Goal: Task Accomplishment & Management: Complete application form

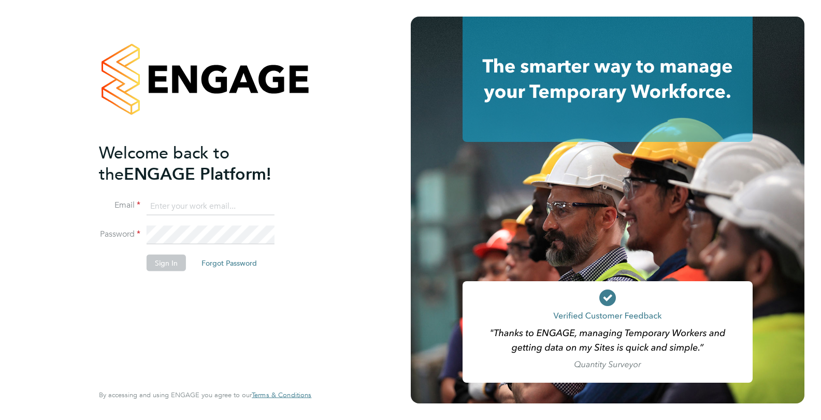
type input "codonovan@skilledcareers.co.uk"
click at [177, 267] on button "Sign In" at bounding box center [166, 262] width 39 height 17
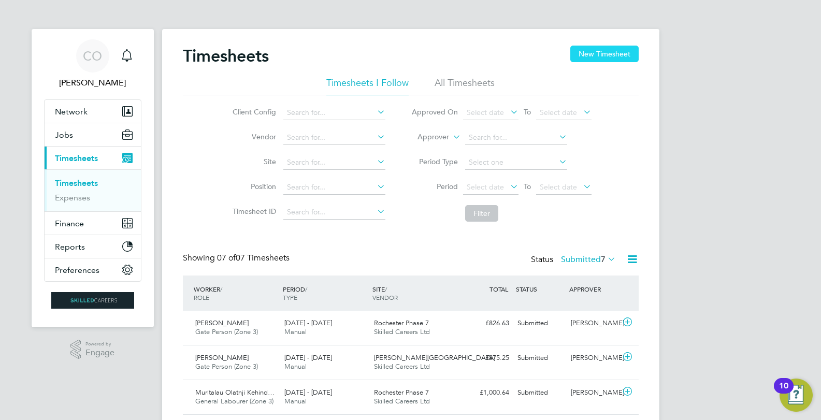
click at [596, 47] on button "New Timesheet" at bounding box center [604, 54] width 68 height 17
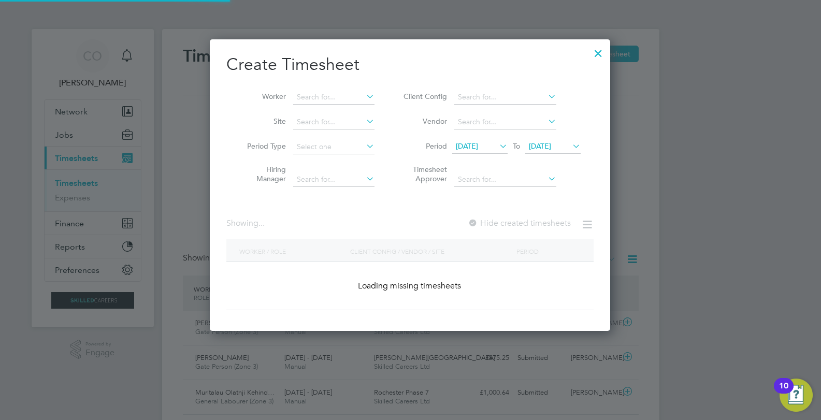
scroll to position [5, 5]
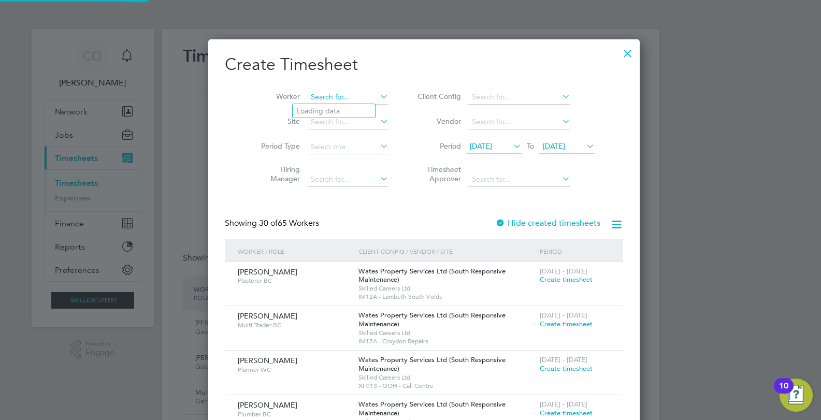
click at [307, 95] on input at bounding box center [347, 97] width 81 height 15
click at [318, 140] on li "Dum itru" at bounding box center [335, 139] width 84 height 14
type input "[PERSON_NAME]"
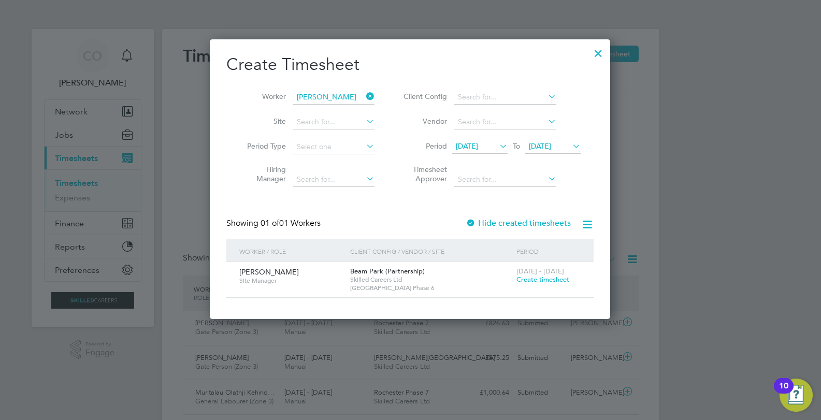
click at [542, 280] on span "Create timesheet" at bounding box center [543, 279] width 53 height 9
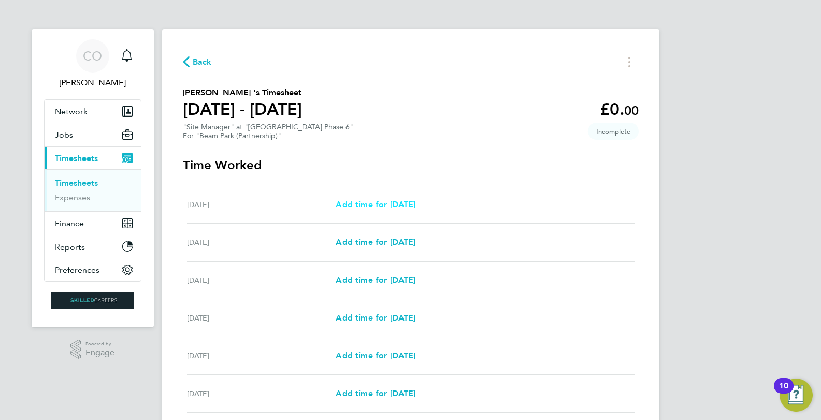
click at [402, 200] on span "Add time for [DATE]" at bounding box center [376, 204] width 80 height 10
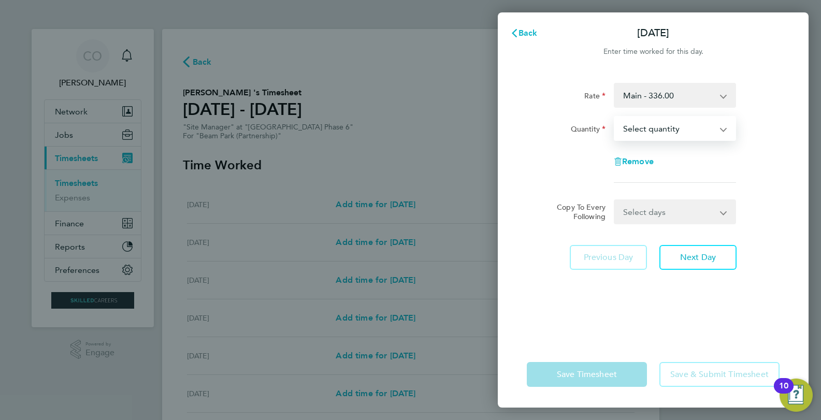
click at [669, 131] on select "Select quantity 0.5 1" at bounding box center [669, 128] width 108 height 23
select select "1"
click at [615, 117] on select "Select quantity 0.5 1" at bounding box center [669, 128] width 108 height 23
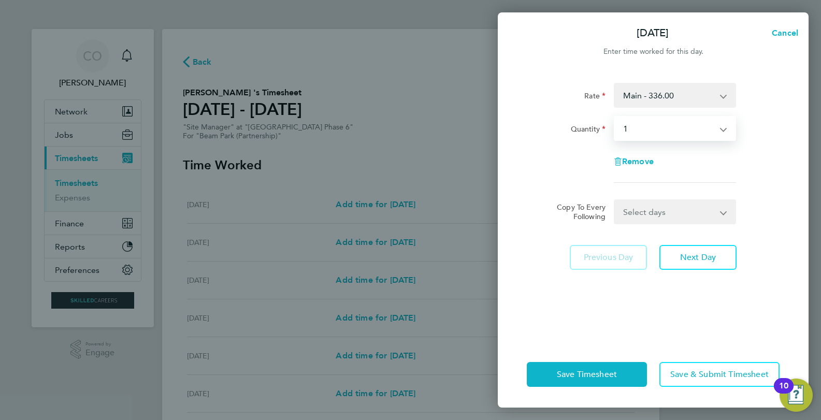
click at [663, 215] on select "Select days Day Weekday (Mon-Fri) Weekend (Sat-Sun) [DATE] [DATE] [DATE] [DATE]…" at bounding box center [669, 211] width 109 height 23
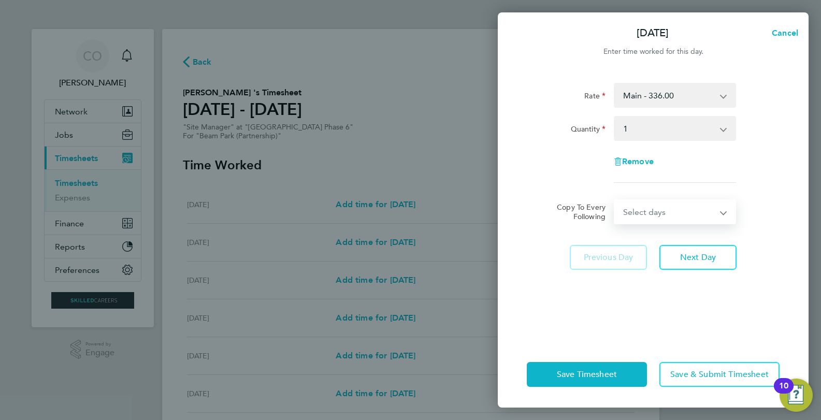
select select "WEEKDAY"
click at [615, 200] on select "Select days Day Weekday (Mon-Fri) Weekend (Sat-Sun) [DATE] [DATE] [DATE] [DATE]…" at bounding box center [669, 211] width 109 height 23
select select "[DATE]"
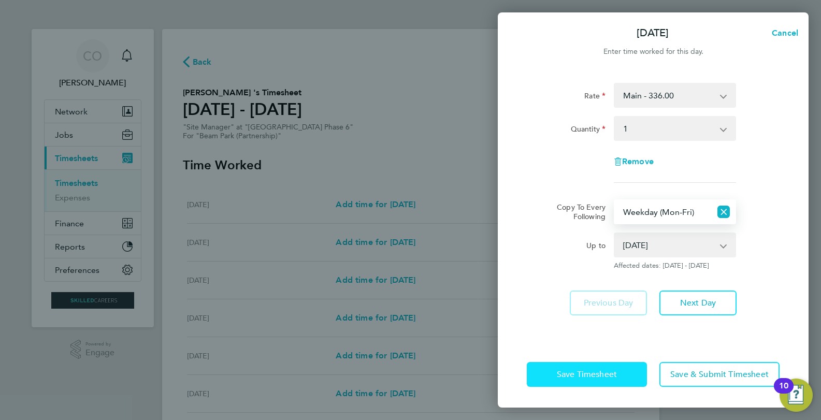
click at [619, 376] on button "Save Timesheet" at bounding box center [587, 374] width 120 height 25
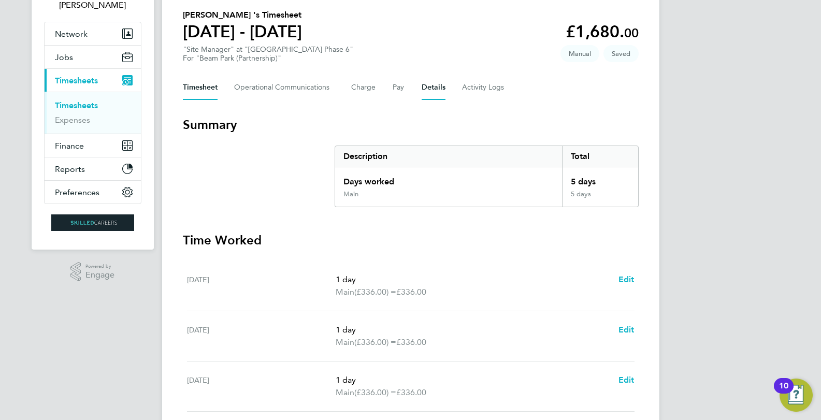
click at [425, 89] on button "Details" at bounding box center [434, 87] width 24 height 25
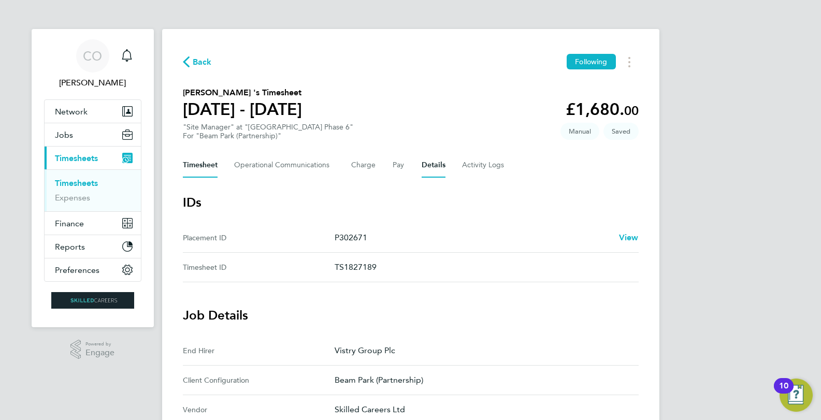
click at [208, 162] on button "Timesheet" at bounding box center [200, 165] width 35 height 25
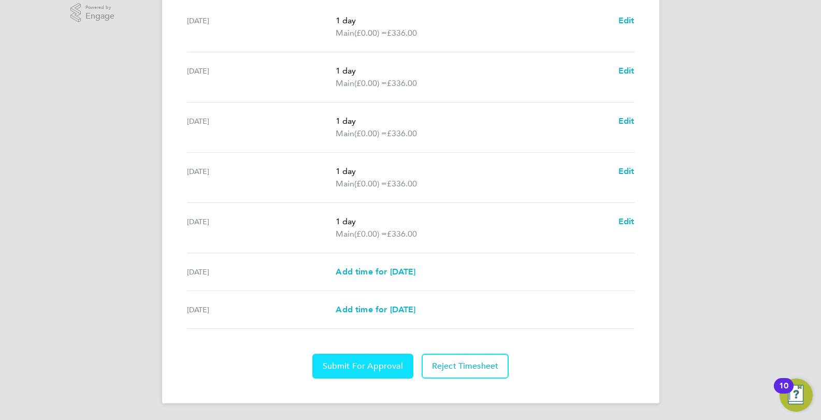
click at [338, 369] on span "Submit For Approval" at bounding box center [363, 366] width 80 height 10
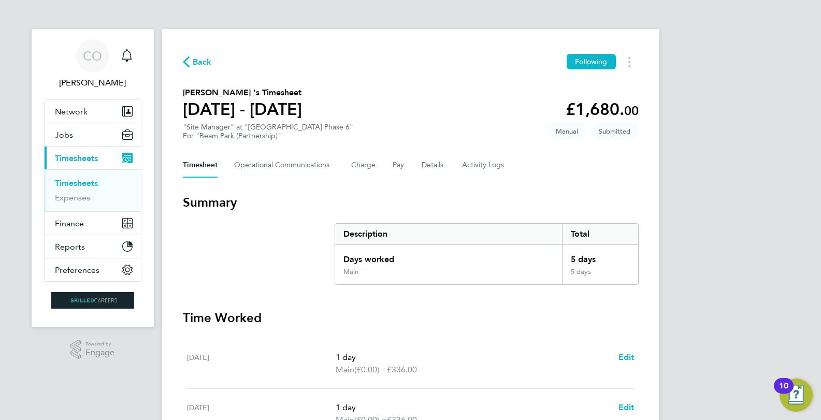
click at [73, 182] on link "Timesheets" at bounding box center [76, 183] width 43 height 10
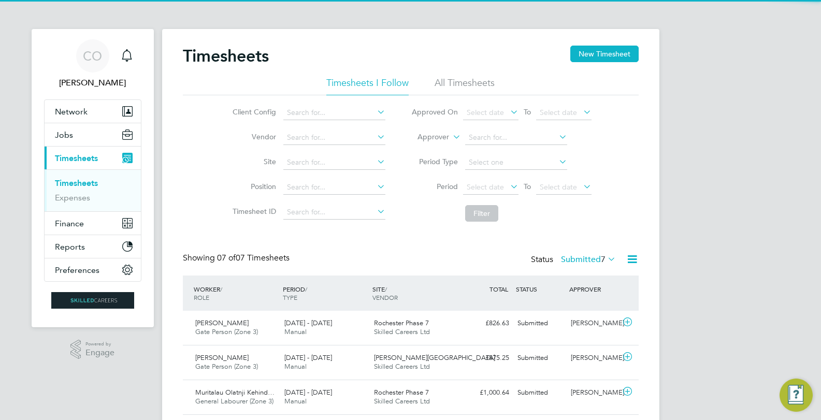
click at [77, 179] on link "Timesheets" at bounding box center [76, 183] width 43 height 10
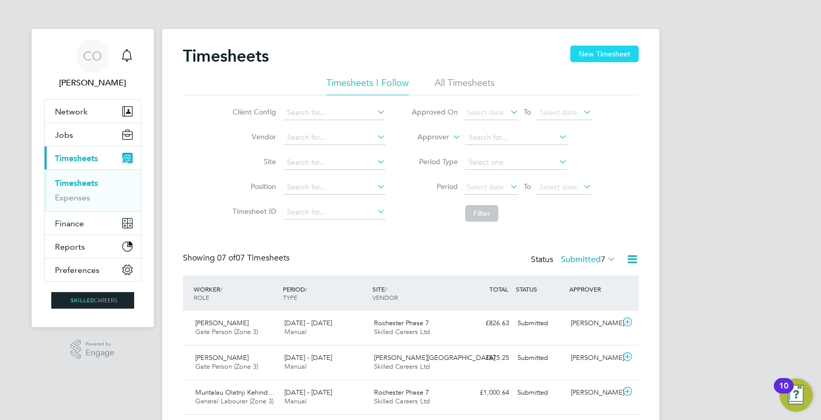
click at [608, 51] on button "New Timesheet" at bounding box center [604, 54] width 68 height 17
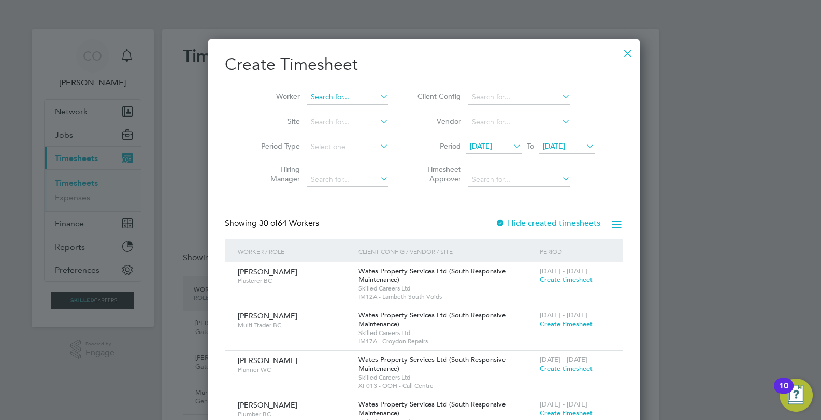
click at [330, 92] on input at bounding box center [347, 97] width 81 height 15
click at [367, 124] on li "Sas ikumar Jeyaratnam" at bounding box center [334, 125] width 82 height 14
type input "[PERSON_NAME]"
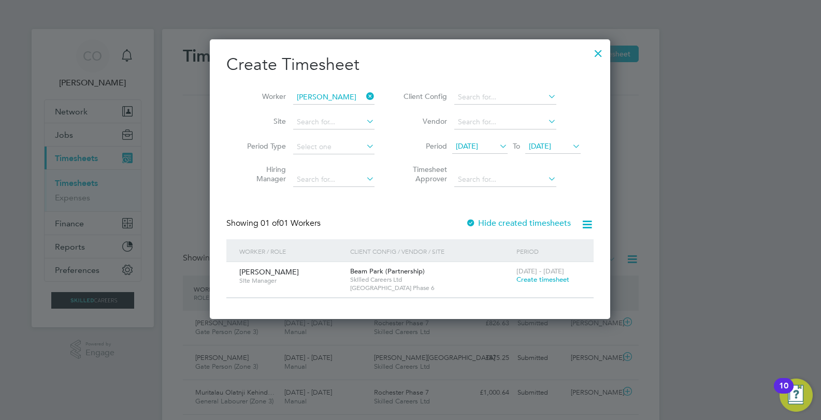
click at [543, 278] on span "Create timesheet" at bounding box center [543, 279] width 53 height 9
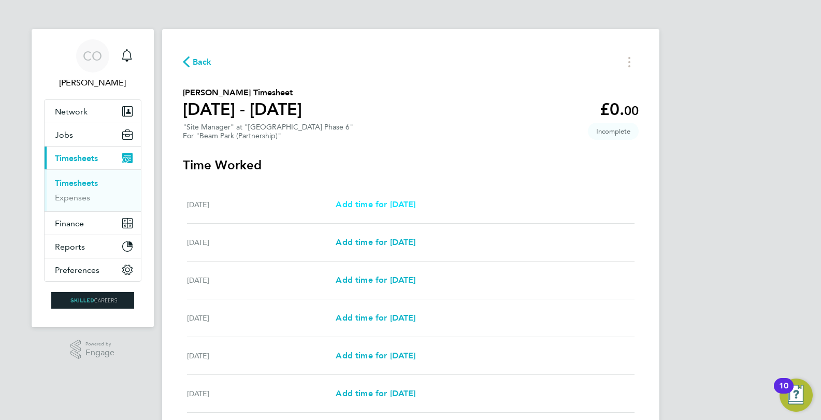
click at [412, 198] on link "Add time for [DATE]" at bounding box center [376, 204] width 80 height 12
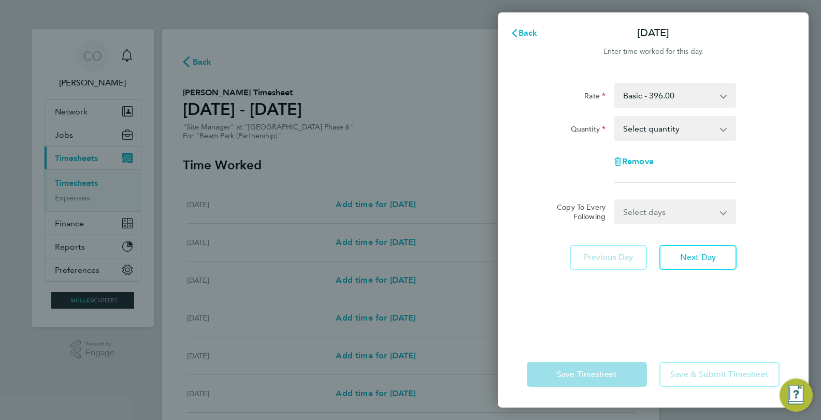
click at [651, 119] on select "Select quantity 0.5 1" at bounding box center [669, 128] width 108 height 23
select select "1"
click at [615, 117] on select "Select quantity 0.5 1" at bounding box center [669, 128] width 108 height 23
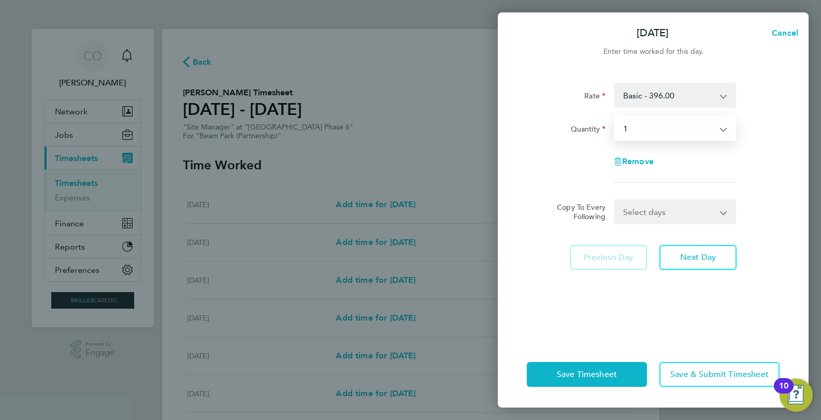
click at [641, 222] on select "Select days Day Weekday (Mon-Fri) Weekend (Sat-Sun) [DATE] [DATE] [DATE] [DATE]…" at bounding box center [669, 211] width 109 height 23
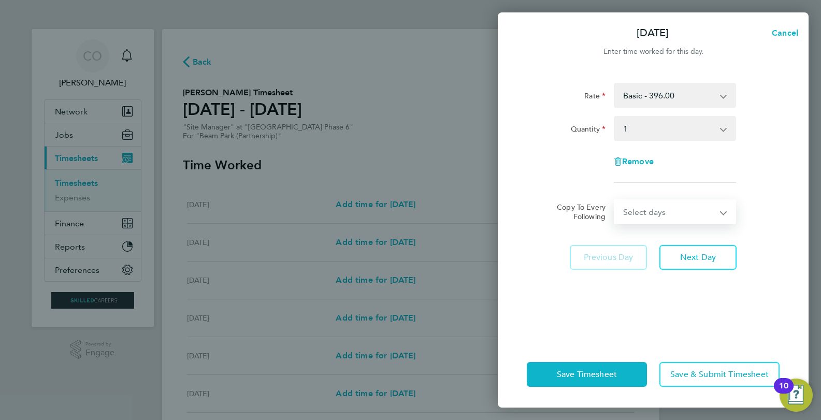
select select "WEEKDAY"
click at [615, 200] on select "Select days Day Weekday (Mon-Fri) Weekend (Sat-Sun) [DATE] [DATE] [DATE] [DATE]…" at bounding box center [669, 211] width 109 height 23
select select "[DATE]"
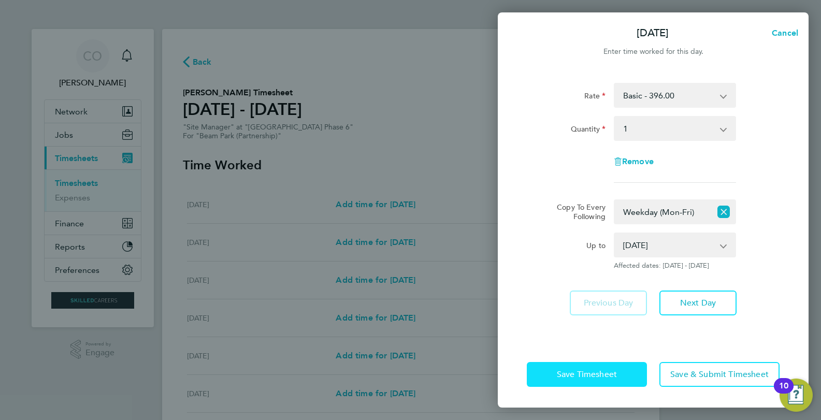
click at [612, 379] on span "Save Timesheet" at bounding box center [587, 374] width 60 height 10
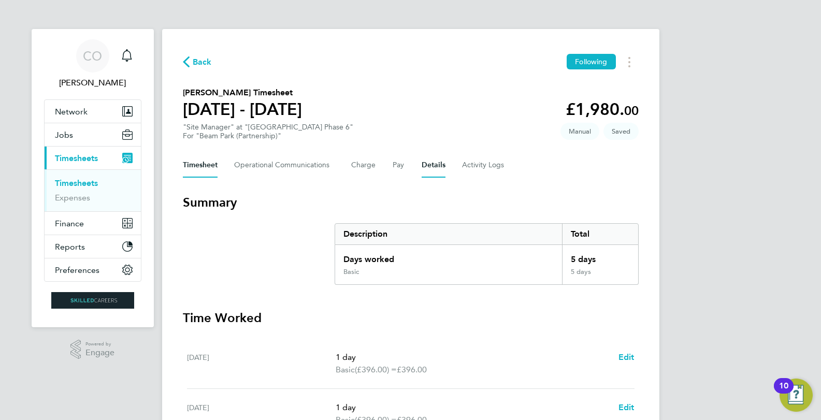
click at [423, 162] on button "Details" at bounding box center [434, 165] width 24 height 25
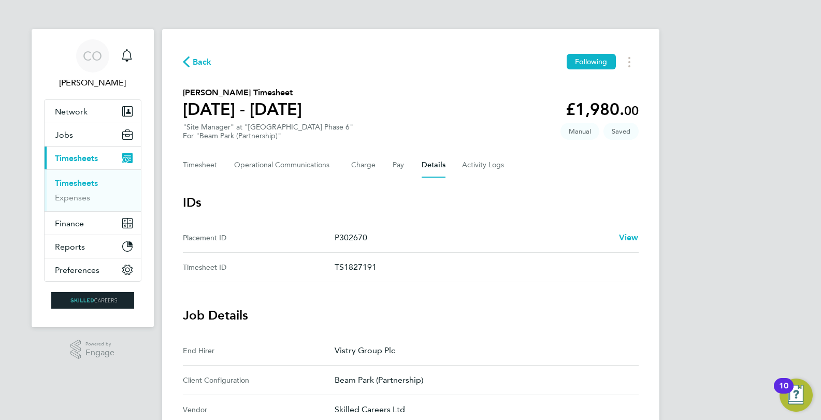
click at [220, 163] on div "Timesheet Operational Communications Charge Pay Details Activity Logs" at bounding box center [411, 165] width 456 height 25
click at [212, 164] on button "Timesheet" at bounding box center [200, 165] width 35 height 25
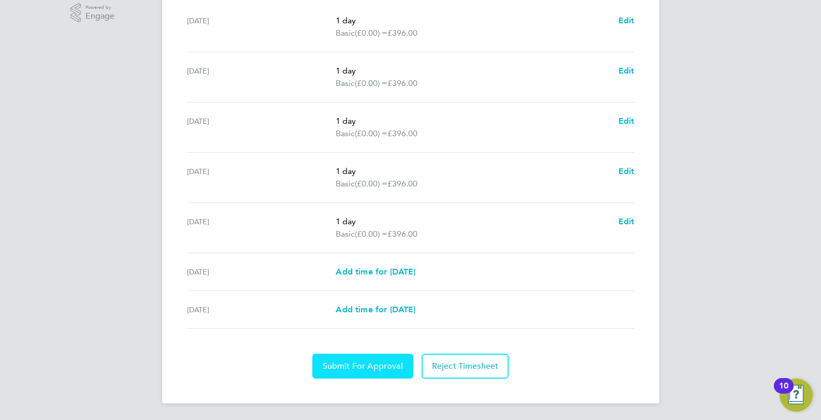
click at [359, 362] on span "Submit For Approval" at bounding box center [363, 366] width 80 height 10
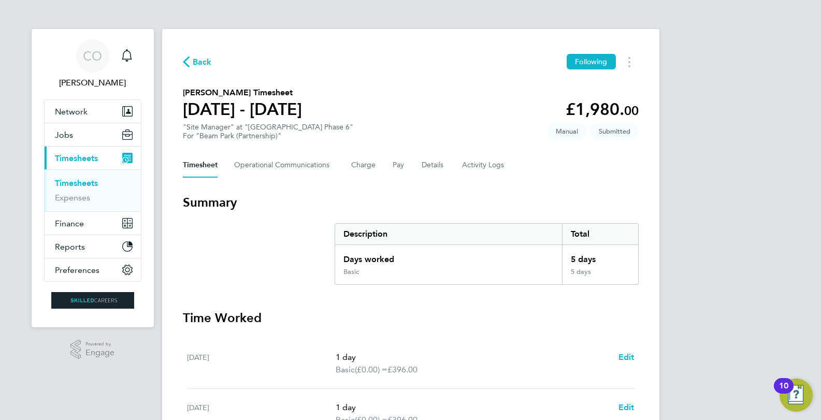
click at [81, 177] on ul "Timesheets Expenses" at bounding box center [93, 190] width 96 height 42
click at [81, 180] on link "Timesheets" at bounding box center [76, 183] width 43 height 10
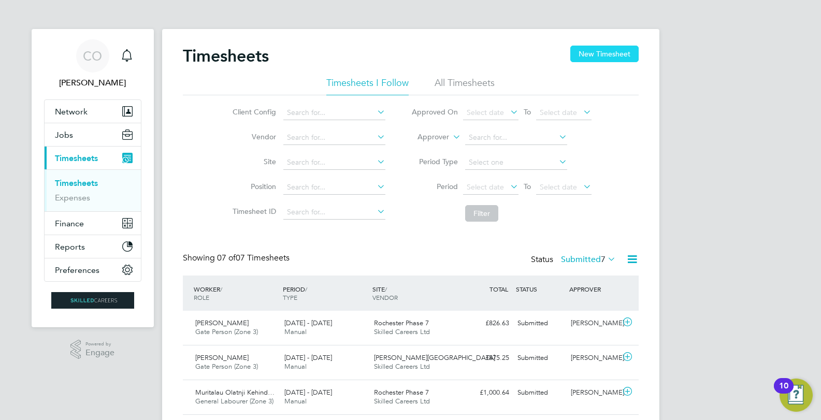
click at [612, 61] on button "New Timesheet" at bounding box center [604, 54] width 68 height 17
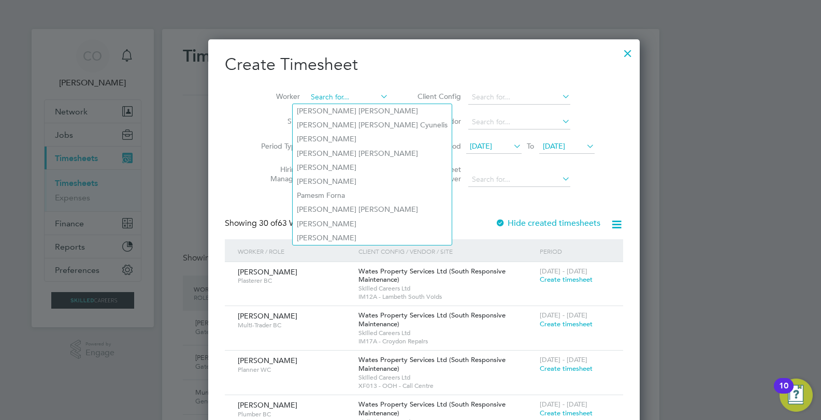
click at [316, 98] on input at bounding box center [347, 97] width 81 height 15
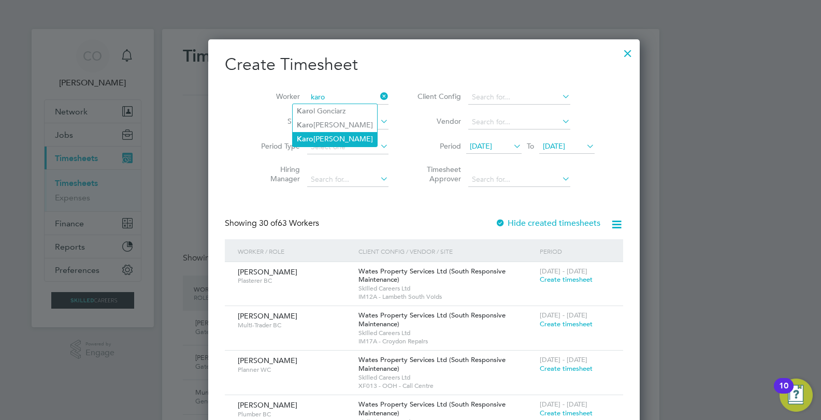
click at [341, 139] on li "Karo lina Liedtke" at bounding box center [335, 139] width 84 height 14
type input "Karolina Liedtke"
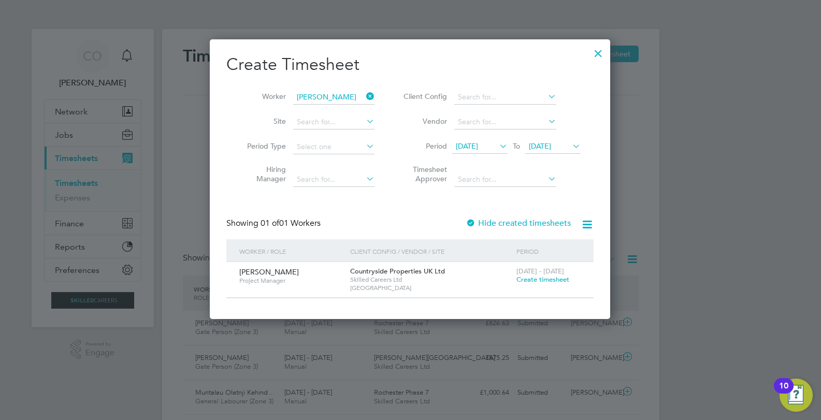
click at [533, 277] on span "Create timesheet" at bounding box center [543, 279] width 53 height 9
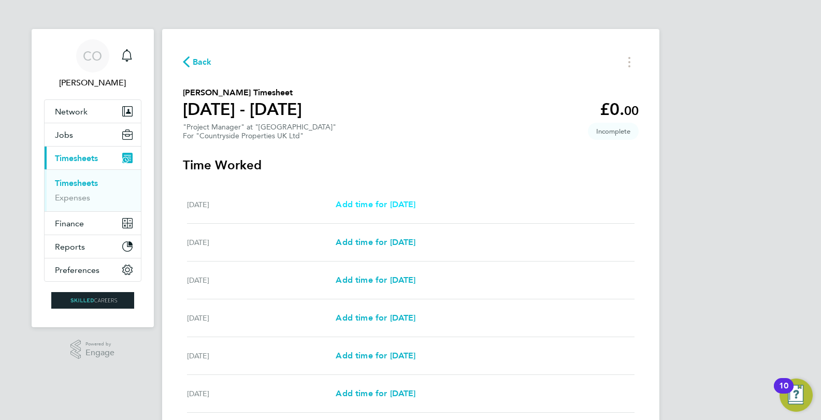
click at [410, 202] on span "Add time for [DATE]" at bounding box center [376, 204] width 80 height 10
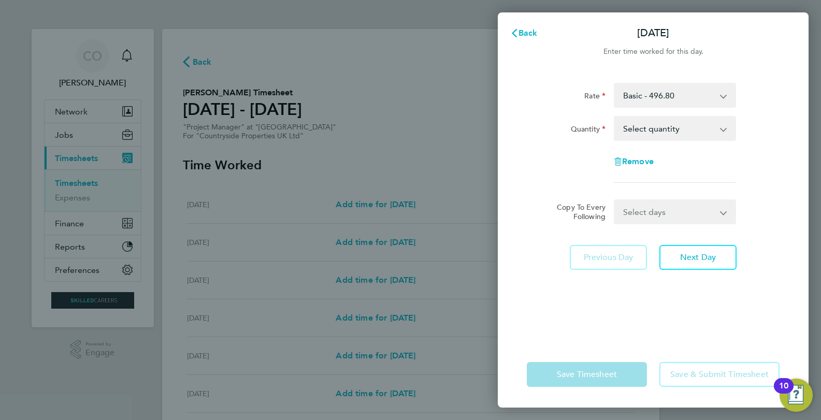
click at [625, 127] on select "Select quantity 0.5 1" at bounding box center [669, 128] width 108 height 23
select select "1"
click at [615, 117] on select "Select quantity 0.5 1" at bounding box center [669, 128] width 108 height 23
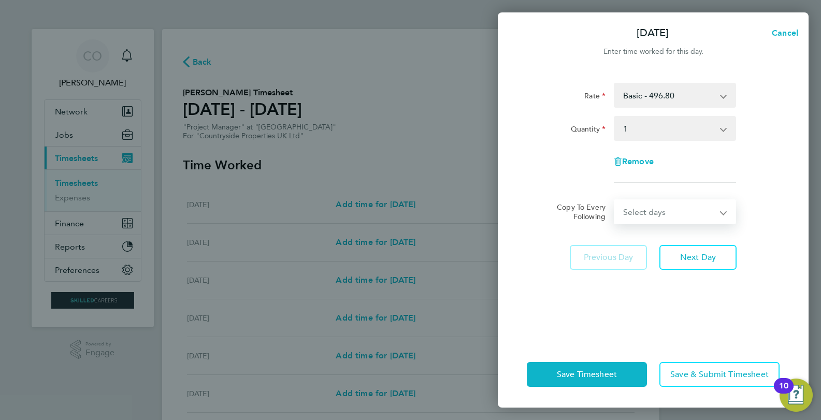
click at [643, 211] on select "Select days Day Weekday (Mon-Fri) Weekend (Sat-Sun) [DATE] [DATE] [DATE] [DATE]…" at bounding box center [669, 211] width 109 height 23
select select "WEEKDAY"
click at [615, 200] on select "Select days Day Weekday (Mon-Fri) Weekend (Sat-Sun) [DATE] [DATE] [DATE] [DATE]…" at bounding box center [669, 211] width 109 height 23
select select "[DATE]"
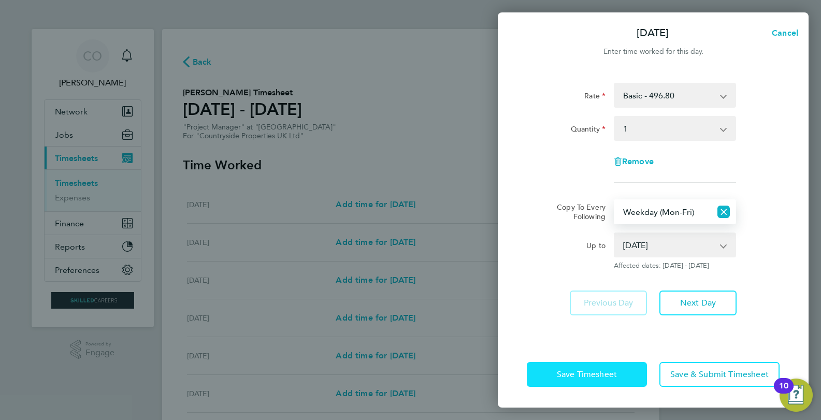
click at [591, 377] on span "Save Timesheet" at bounding box center [587, 374] width 60 height 10
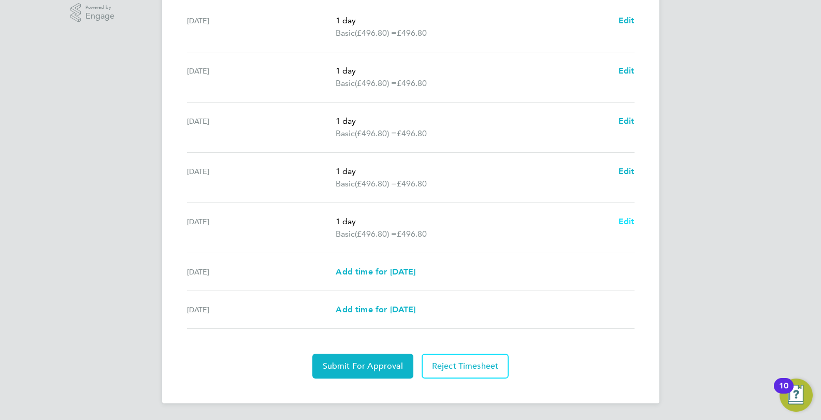
click at [632, 221] on span "Edit" at bounding box center [627, 222] width 16 height 10
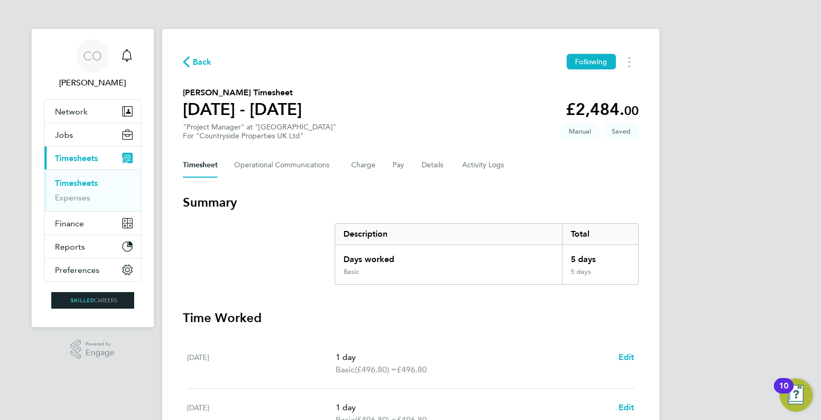
select select "1"
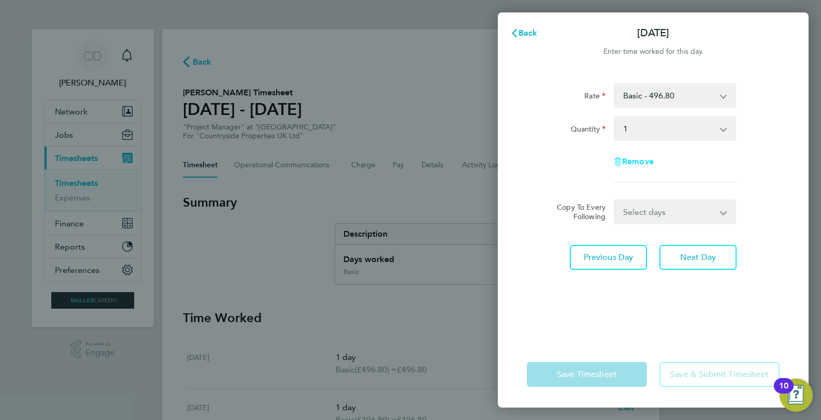
click at [641, 162] on span "Remove" at bounding box center [638, 161] width 32 height 10
select select "null"
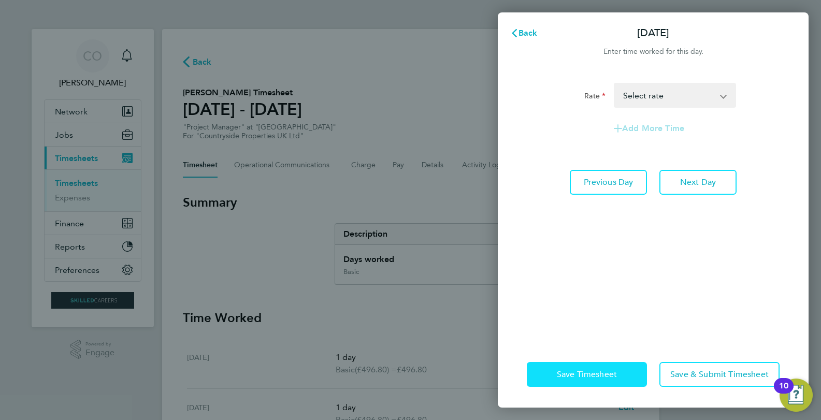
click at [611, 372] on span "Save Timesheet" at bounding box center [587, 374] width 60 height 10
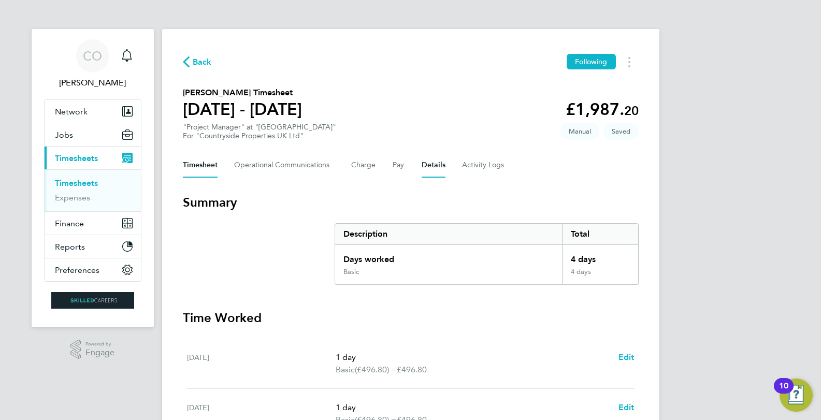
click at [437, 167] on button "Details" at bounding box center [434, 165] width 24 height 25
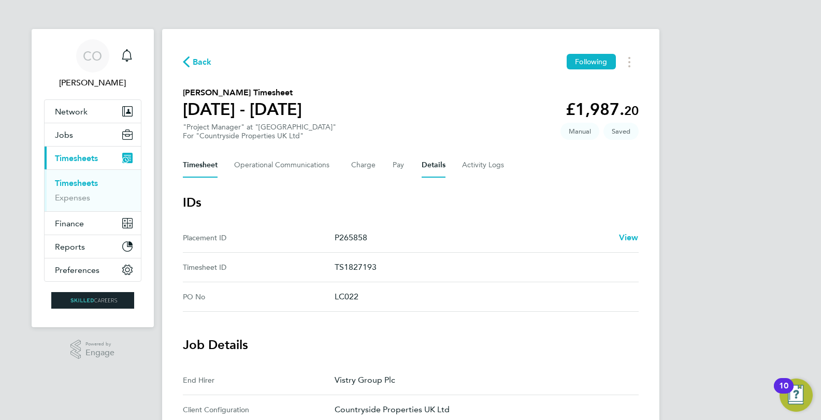
click at [199, 162] on button "Timesheet" at bounding box center [200, 165] width 35 height 25
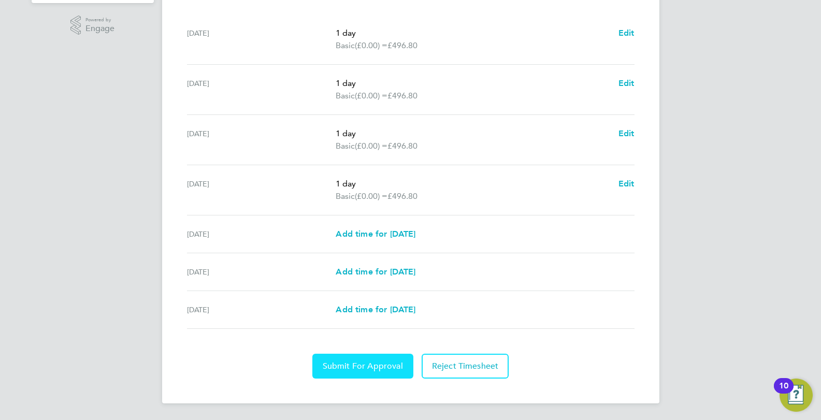
click at [364, 362] on span "Submit For Approval" at bounding box center [363, 366] width 80 height 10
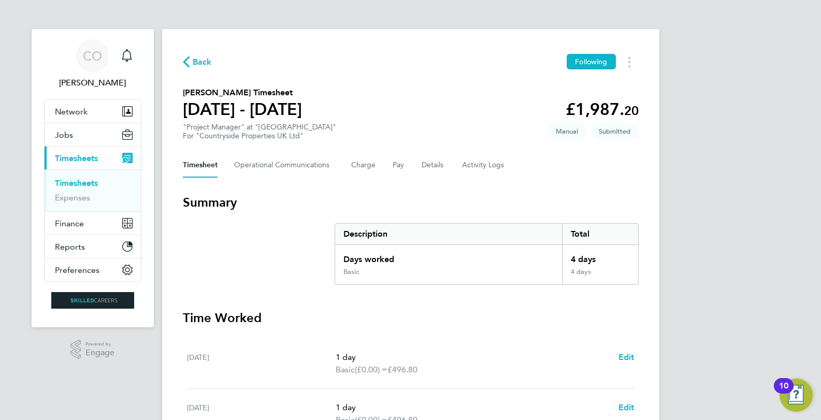
click at [68, 154] on span "Timesheets" at bounding box center [76, 158] width 43 height 10
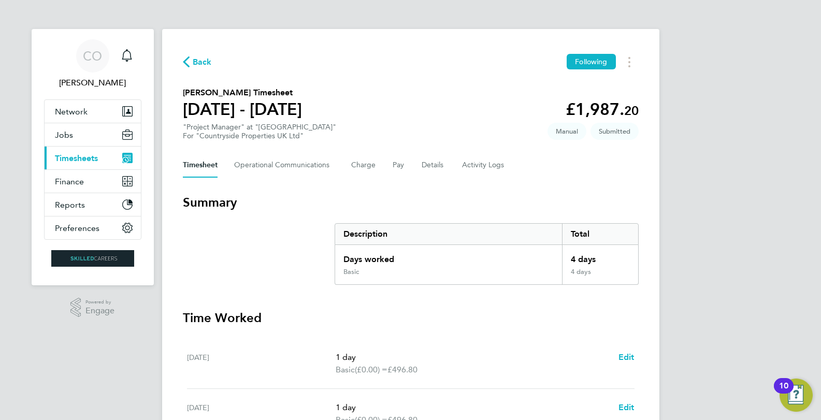
click at [75, 155] on span "Timesheets" at bounding box center [76, 158] width 43 height 10
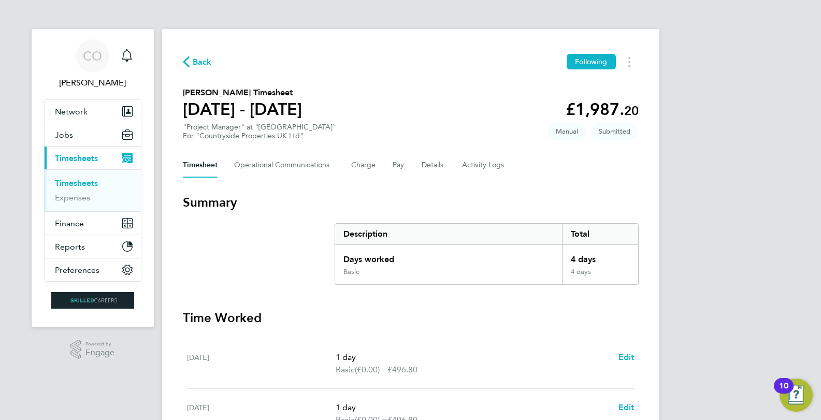
click at [75, 179] on link "Timesheets" at bounding box center [76, 183] width 43 height 10
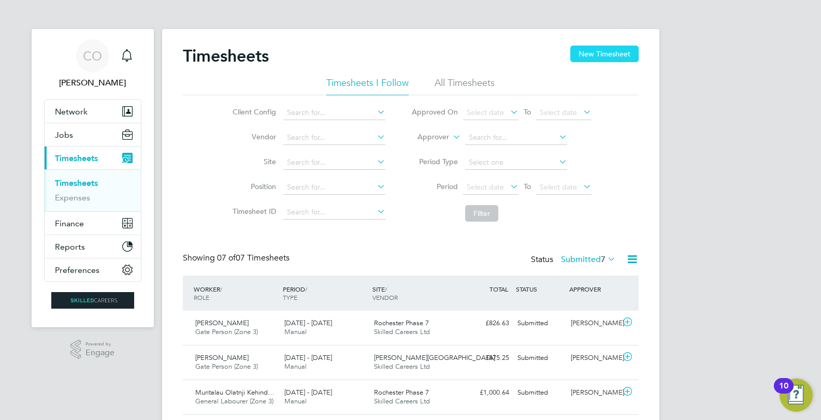
click at [605, 56] on button "New Timesheet" at bounding box center [604, 54] width 68 height 17
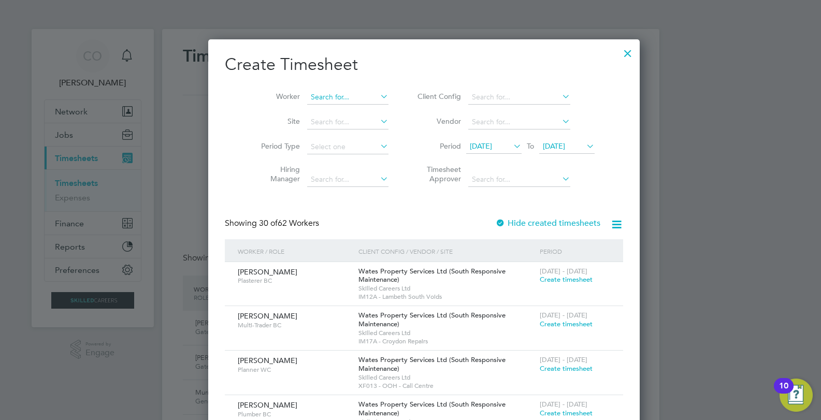
click at [326, 97] on input at bounding box center [347, 97] width 81 height 15
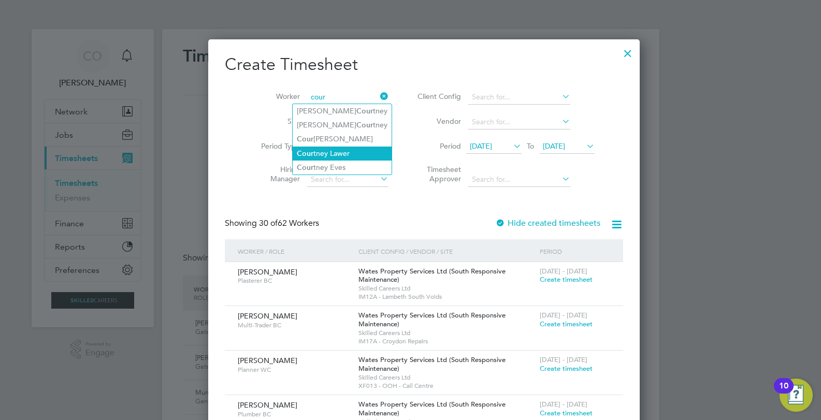
click at [327, 149] on li "Cour tney Lawer" at bounding box center [342, 154] width 99 height 14
type input "[PERSON_NAME]"
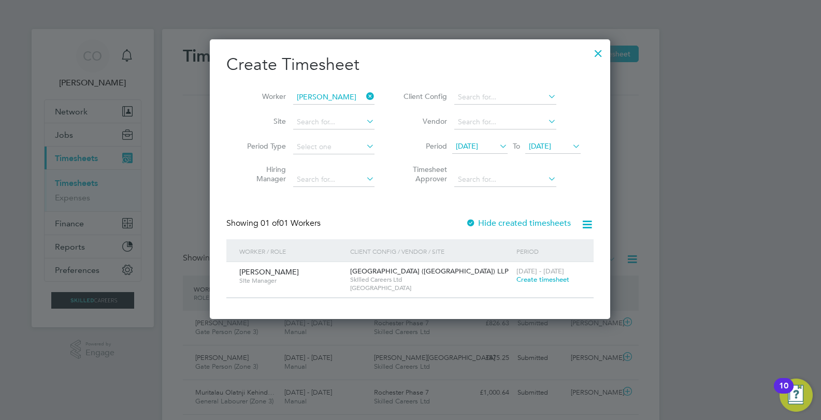
click at [499, 222] on label "Hide created timesheets" at bounding box center [518, 223] width 105 height 10
click at [543, 276] on span "Create timesheet" at bounding box center [543, 279] width 53 height 9
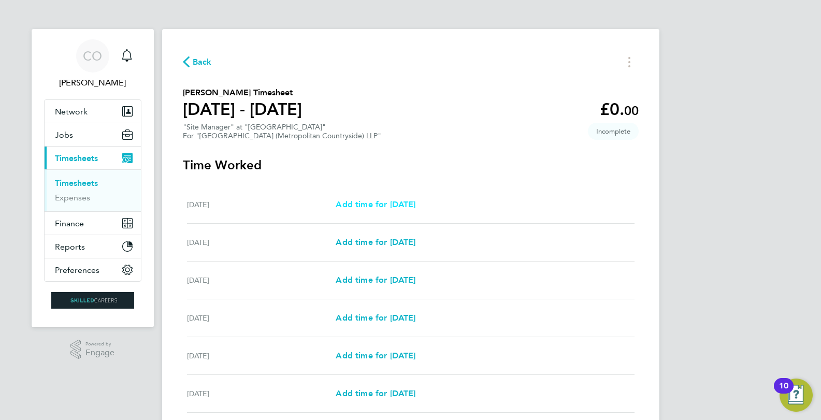
click at [390, 204] on span "Add time for [DATE]" at bounding box center [376, 204] width 80 height 10
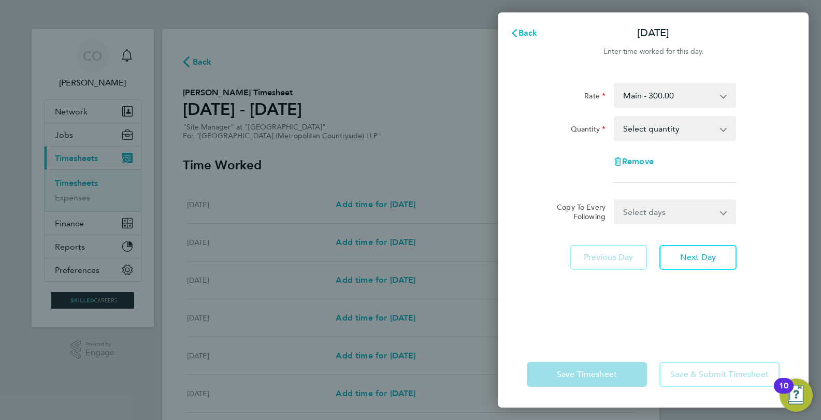
click at [633, 131] on select "Select quantity 0.5 1" at bounding box center [669, 128] width 108 height 23
select select "1"
click at [615, 117] on select "Select quantity 0.5 1" at bounding box center [669, 128] width 108 height 23
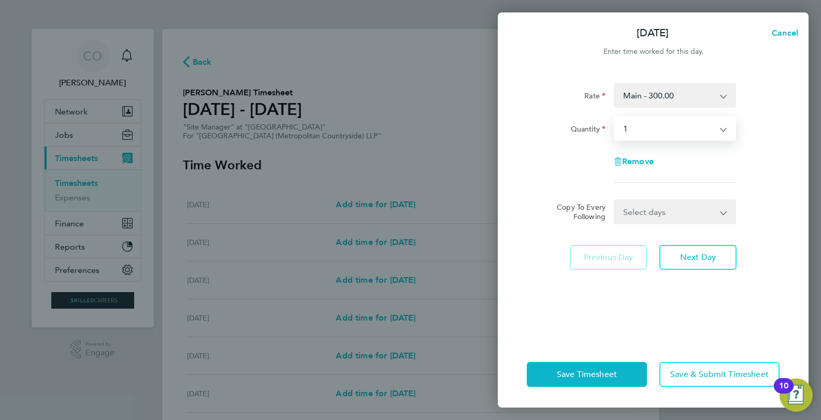
click at [653, 208] on select "Select days Day Weekday (Mon-Fri) Weekend (Sat-Sun) [DATE] [DATE] [DATE] [DATE]…" at bounding box center [669, 211] width 109 height 23
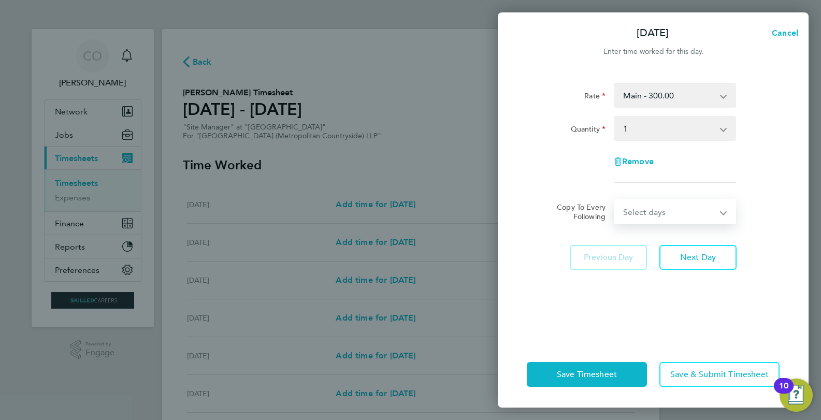
select select "WEEKDAY"
click at [615, 200] on select "Select days Day Weekday (Mon-Fri) Weekend (Sat-Sun) [DATE] [DATE] [DATE] [DATE]…" at bounding box center [669, 211] width 109 height 23
select select "[DATE]"
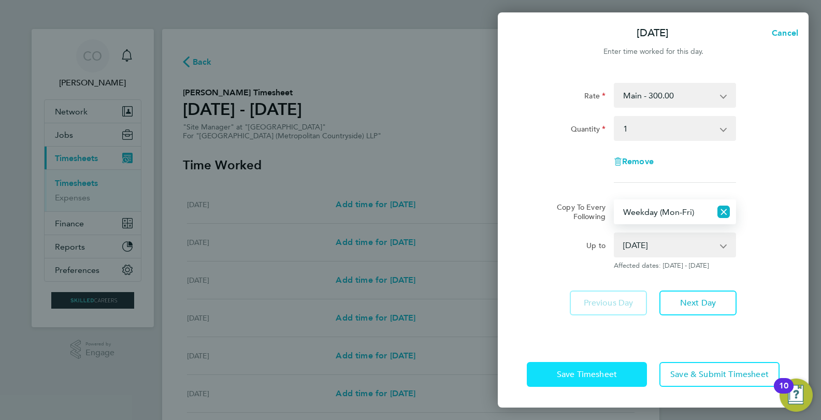
click at [601, 382] on button "Save Timesheet" at bounding box center [587, 374] width 120 height 25
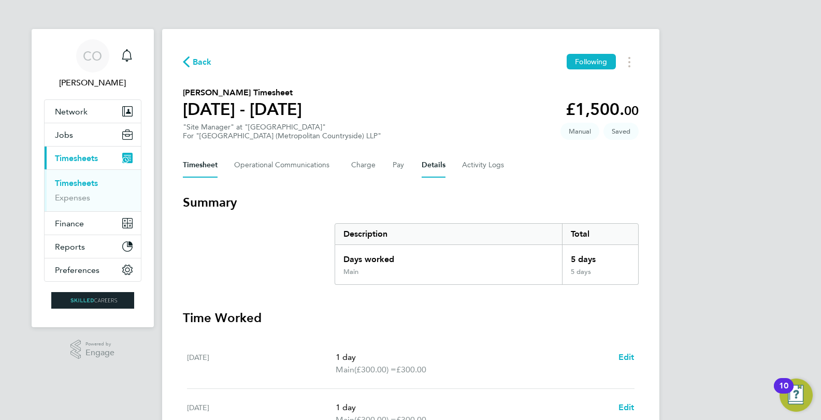
click at [422, 165] on button "Details" at bounding box center [434, 165] width 24 height 25
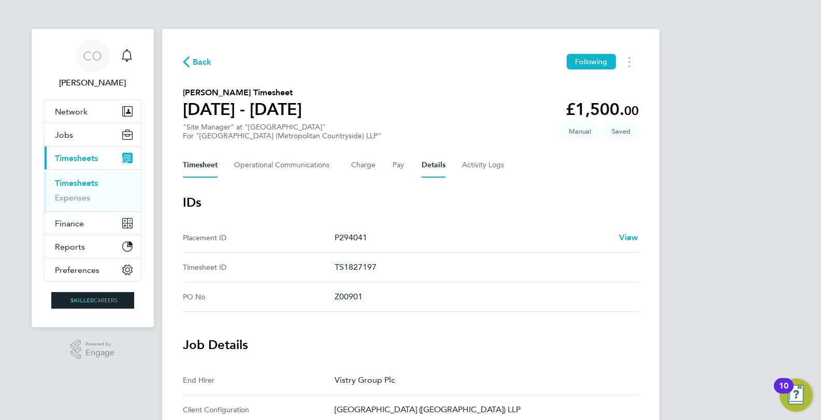
click at [205, 165] on button "Timesheet" at bounding box center [200, 165] width 35 height 25
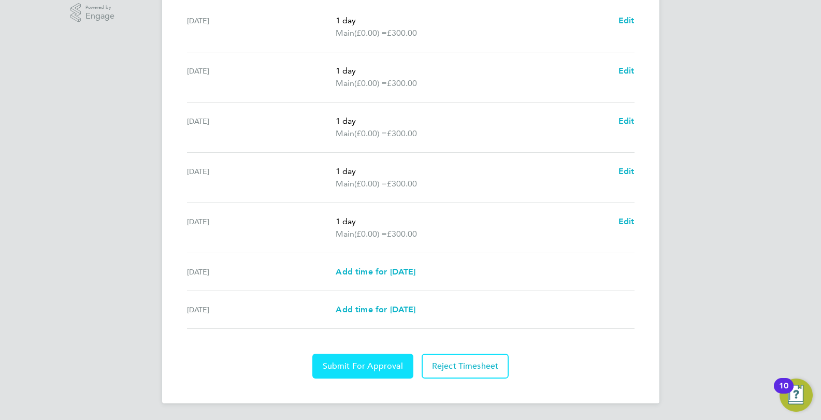
click at [367, 363] on span "Submit For Approval" at bounding box center [363, 366] width 80 height 10
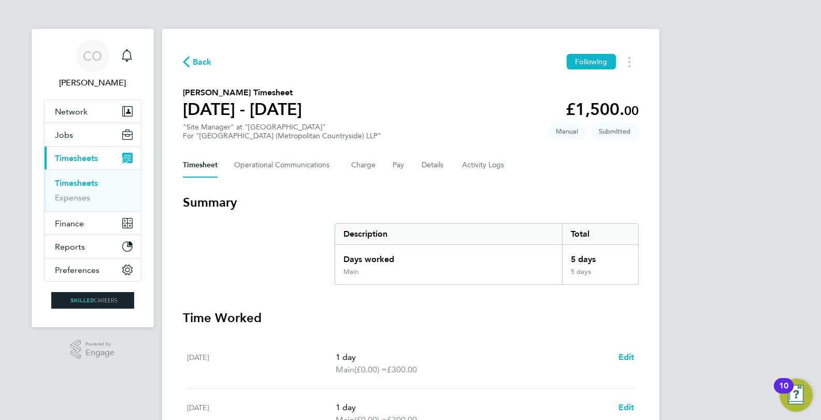
click at [197, 62] on span "Back" at bounding box center [202, 62] width 19 height 12
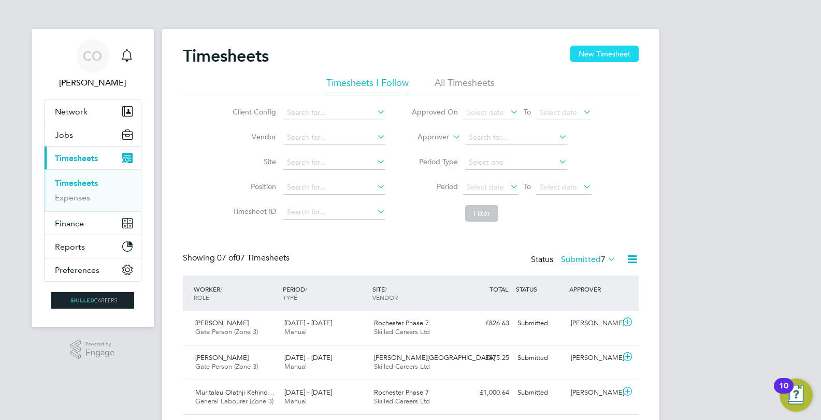
click at [597, 54] on button "New Timesheet" at bounding box center [604, 54] width 68 height 17
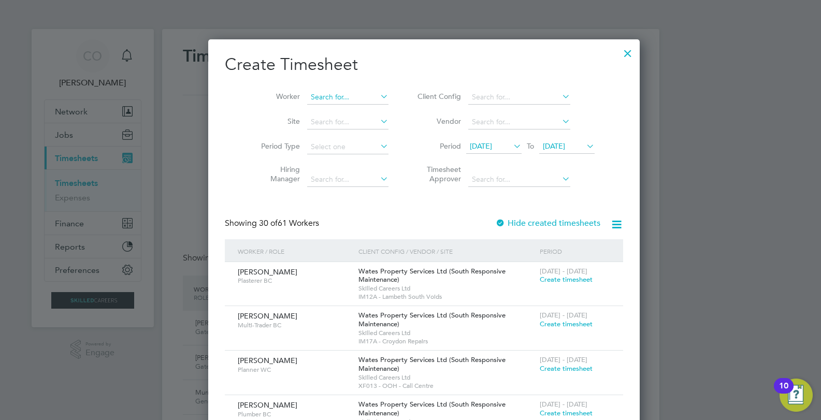
click at [307, 97] on input at bounding box center [347, 97] width 81 height 15
click at [315, 111] on li "Gab riel Ples can" at bounding box center [347, 111] width 108 height 14
type input "[PERSON_NAME]"
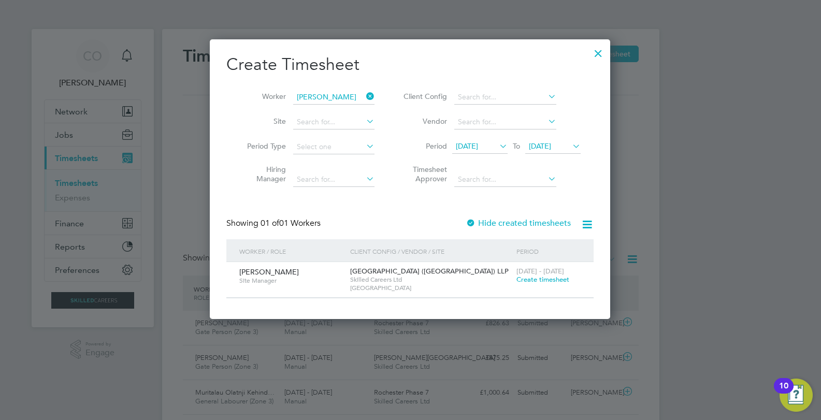
click at [538, 276] on span "Create timesheet" at bounding box center [543, 279] width 53 height 9
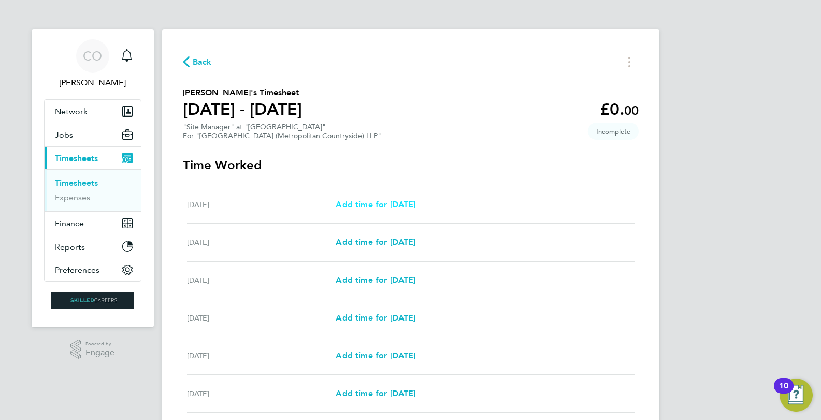
click at [413, 199] on span "Add time for [DATE]" at bounding box center [376, 204] width 80 height 10
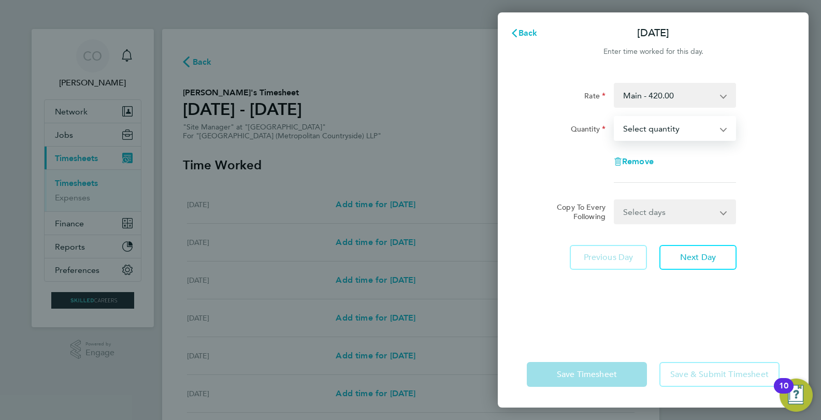
click at [677, 126] on select "Select quantity 0.5 1" at bounding box center [669, 128] width 108 height 23
select select "1"
click at [615, 117] on select "Select quantity 0.5 1" at bounding box center [669, 128] width 108 height 23
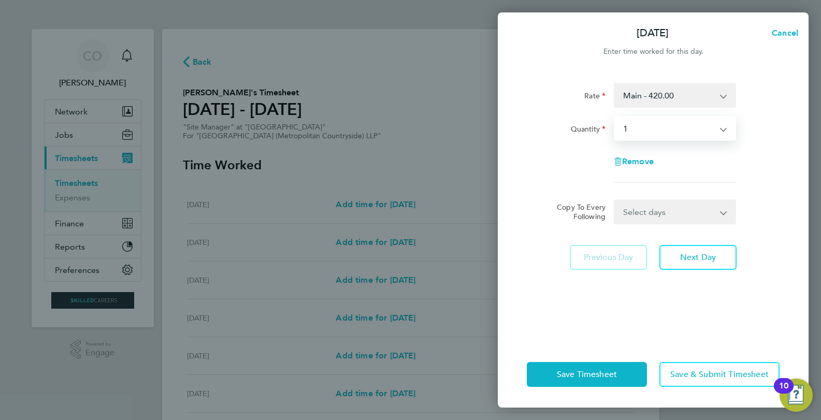
click at [658, 208] on select "Select days Day Weekday (Mon-Fri) Weekend (Sat-Sun) [DATE] [DATE] [DATE] [DATE]…" at bounding box center [669, 211] width 109 height 23
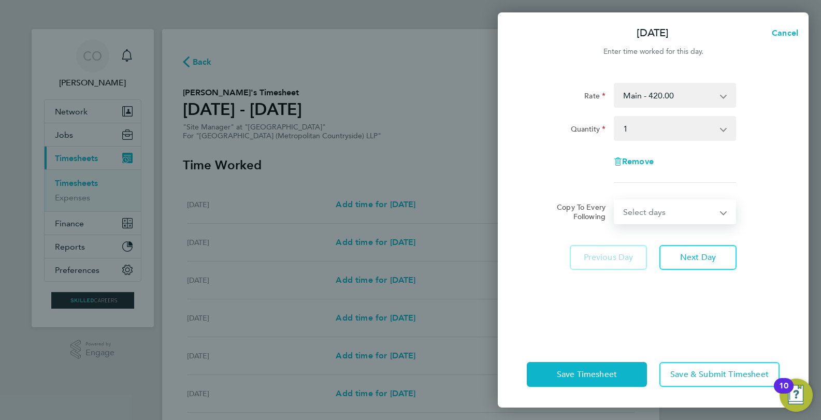
select select "WEEKDAY"
click at [615, 200] on select "Select days Day Weekday (Mon-Fri) Weekend (Sat-Sun) [DATE] [DATE] [DATE] [DATE]…" at bounding box center [669, 211] width 109 height 23
select select "[DATE]"
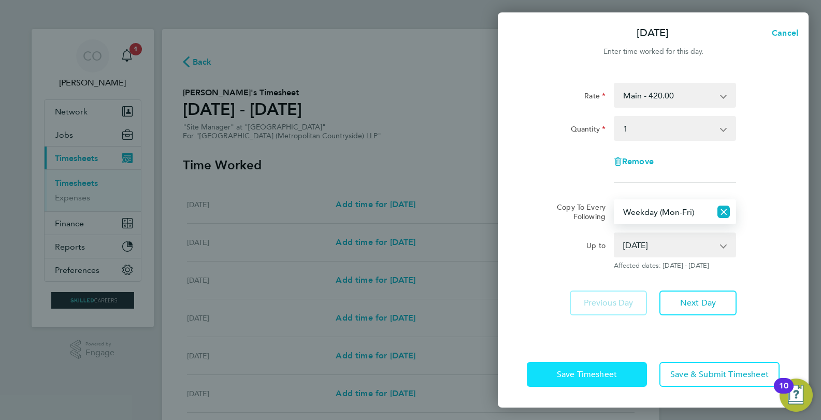
click at [607, 377] on span "Save Timesheet" at bounding box center [587, 374] width 60 height 10
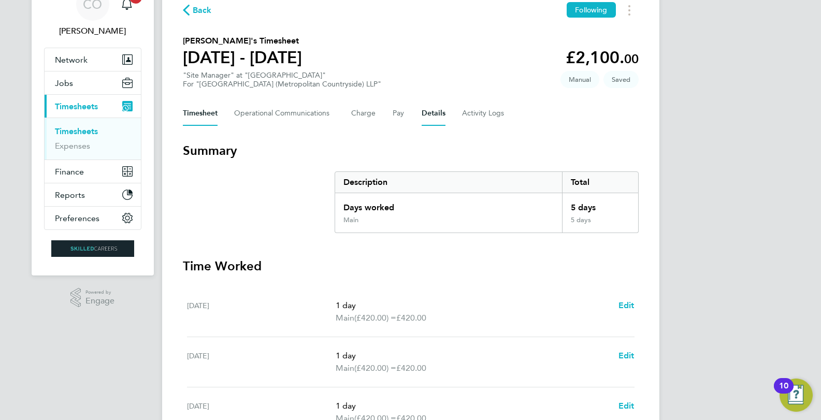
click at [439, 117] on button "Details" at bounding box center [434, 113] width 24 height 25
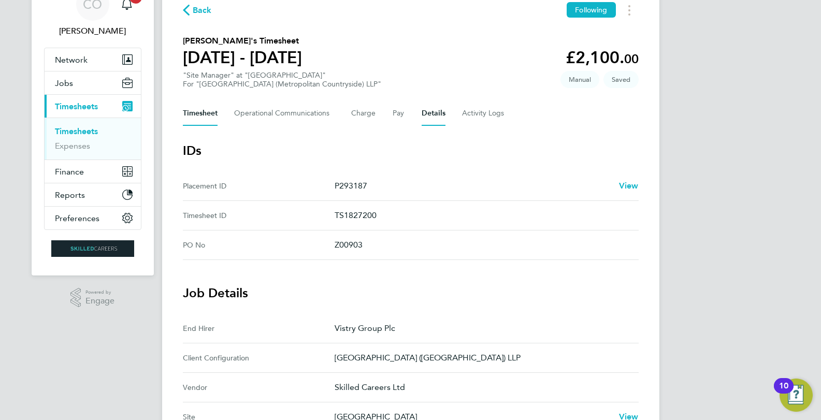
click at [192, 108] on button "Timesheet" at bounding box center [200, 113] width 35 height 25
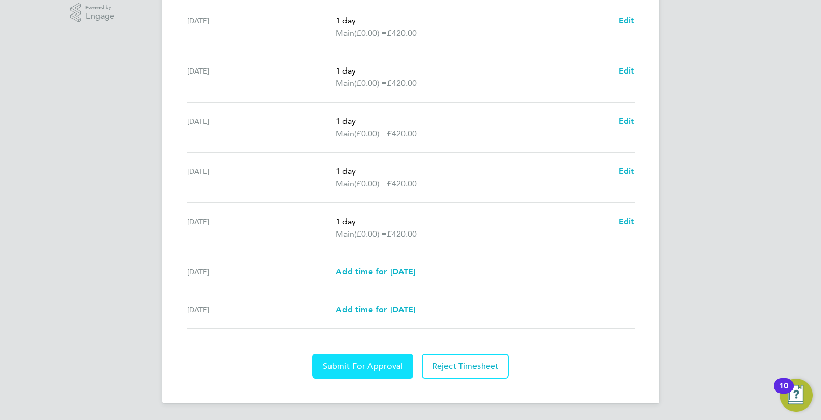
click at [382, 362] on span "Submit For Approval" at bounding box center [363, 366] width 80 height 10
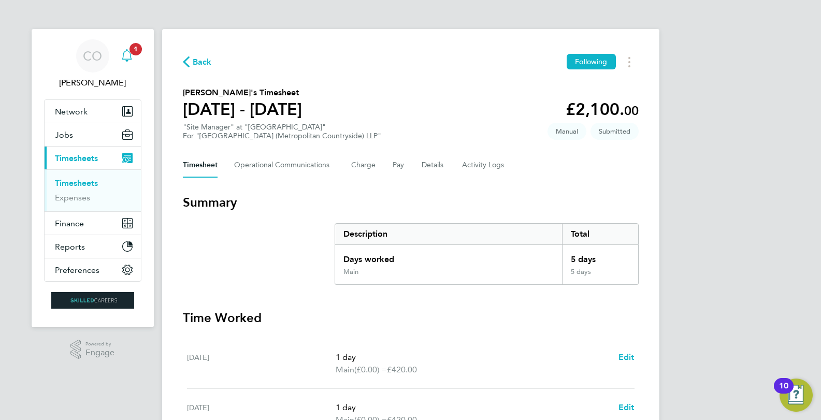
click at [133, 49] on span "1" at bounding box center [136, 49] width 12 height 12
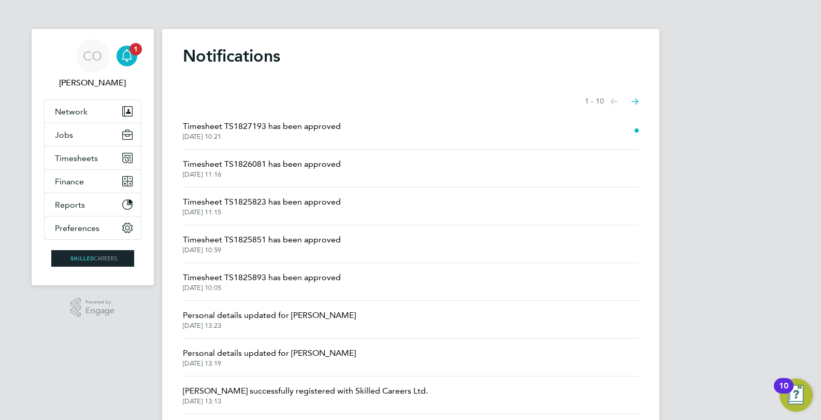
click at [286, 130] on span "Timesheet TS1827193 has been approved" at bounding box center [262, 126] width 158 height 12
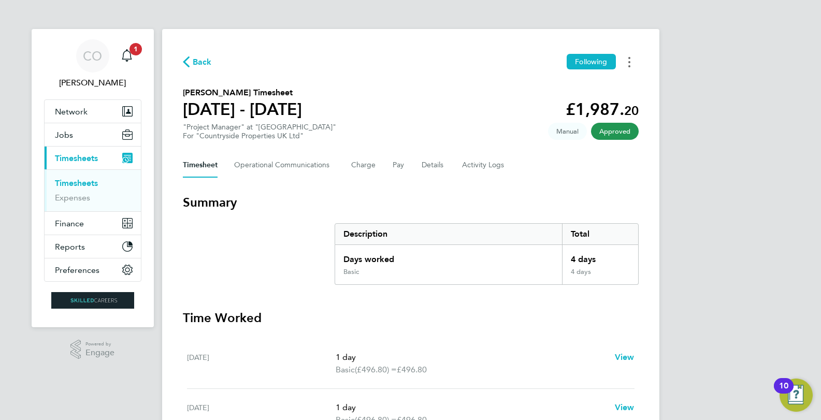
click at [631, 62] on button "Timesheets Menu" at bounding box center [629, 62] width 19 height 16
click at [565, 90] on link "Download timesheet" at bounding box center [576, 85] width 124 height 21
click at [71, 139] on span "Jobs" at bounding box center [64, 135] width 18 height 10
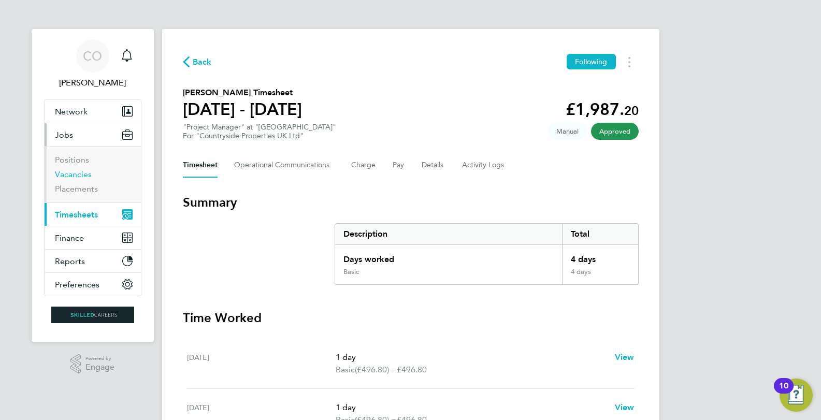
click at [73, 177] on link "Vacancies" at bounding box center [73, 174] width 37 height 10
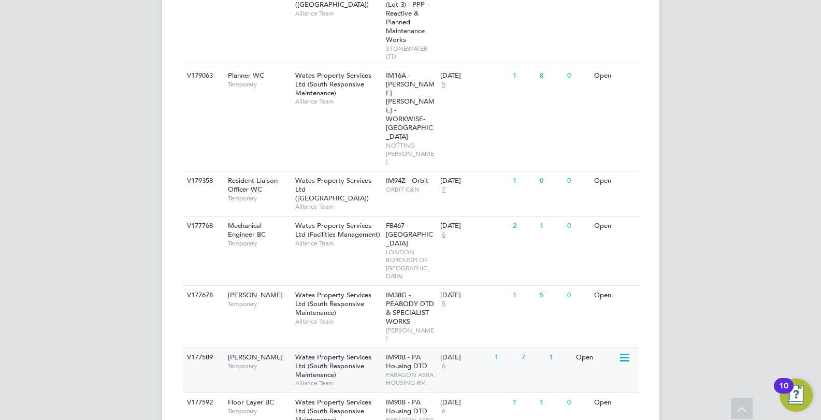
scroll to position [1517, 0]
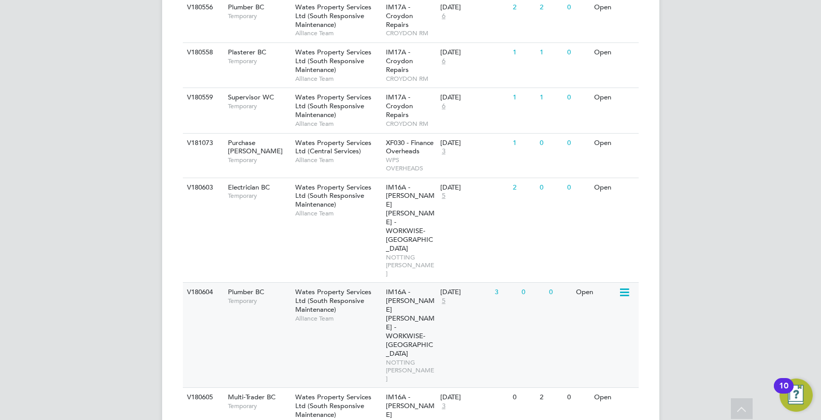
scroll to position [3015, 0]
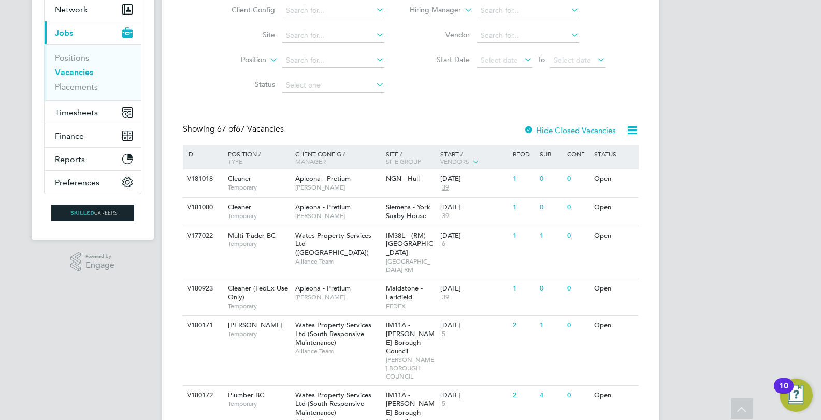
scroll to position [52, 0]
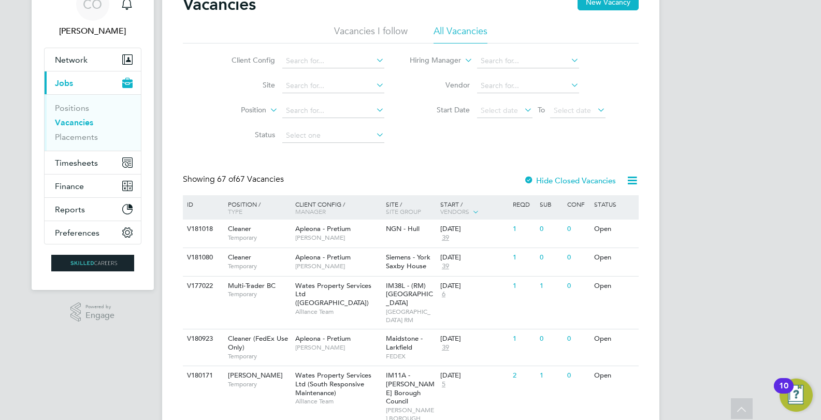
click at [65, 120] on link "Vacancies" at bounding box center [74, 123] width 38 height 10
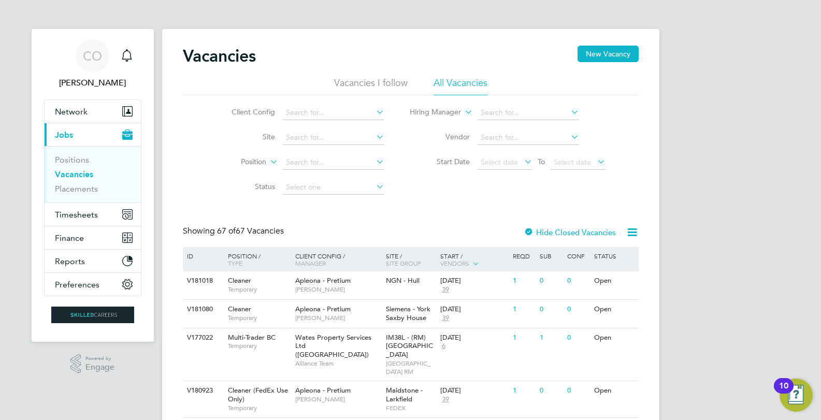
click at [78, 171] on link "Vacancies" at bounding box center [74, 174] width 38 height 10
click at [243, 227] on span "67 of 67 Vacancies" at bounding box center [250, 231] width 67 height 10
click at [243, 230] on span "67 of 67 Vacancies" at bounding box center [250, 231] width 67 height 10
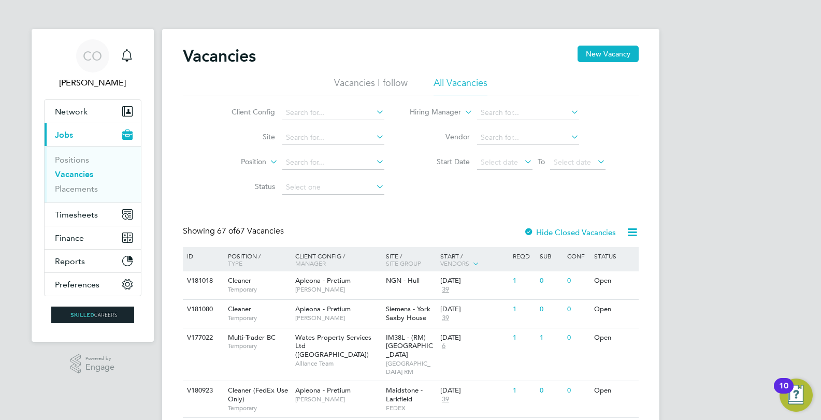
click at [244, 229] on span "67 of 67 Vacancies" at bounding box center [250, 231] width 67 height 10
drag, startPoint x: 244, startPoint y: 229, endPoint x: 250, endPoint y: 224, distance: 7.7
click at [245, 228] on span "67 of 67 Vacancies" at bounding box center [250, 231] width 67 height 10
click at [380, 81] on li "Vacancies I follow" at bounding box center [371, 86] width 74 height 19
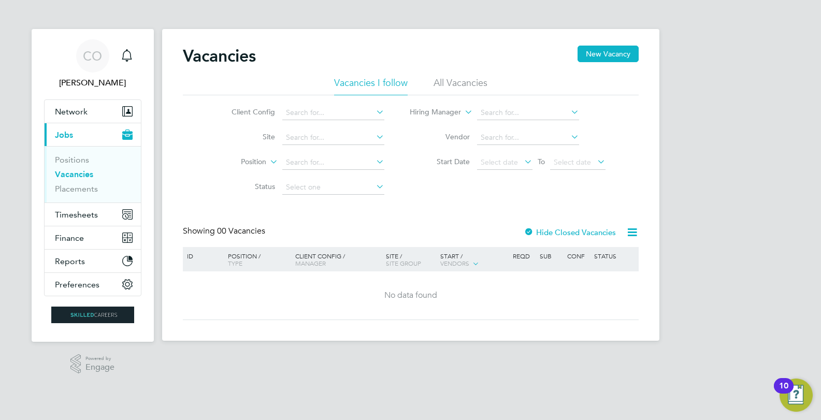
click at [454, 80] on li "All Vacancies" at bounding box center [461, 86] width 54 height 19
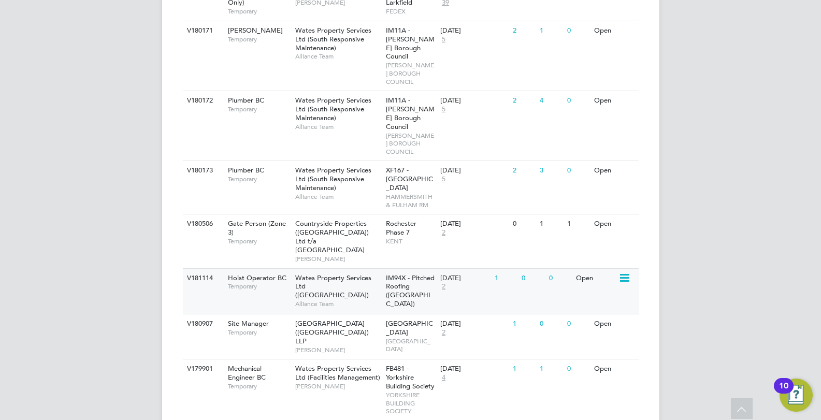
scroll to position [414, 0]
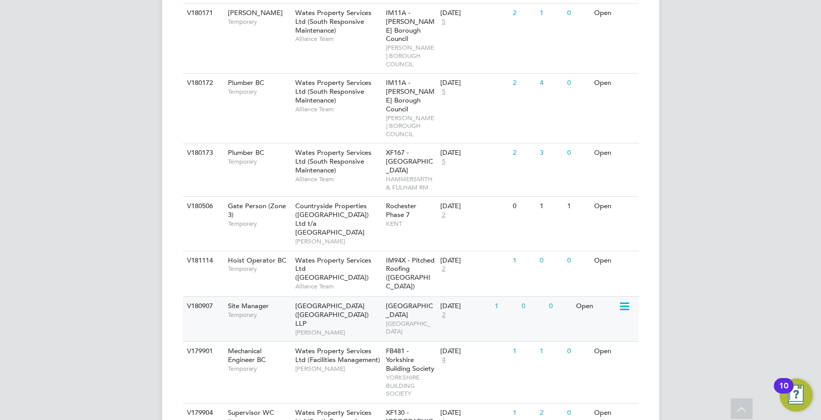
click at [335, 308] on span "[GEOGRAPHIC_DATA] ([GEOGRAPHIC_DATA]) LLP" at bounding box center [332, 315] width 74 height 26
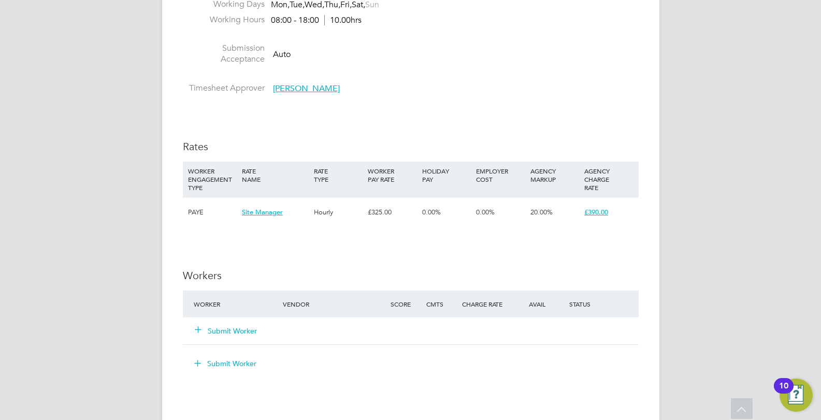
scroll to position [881, 0]
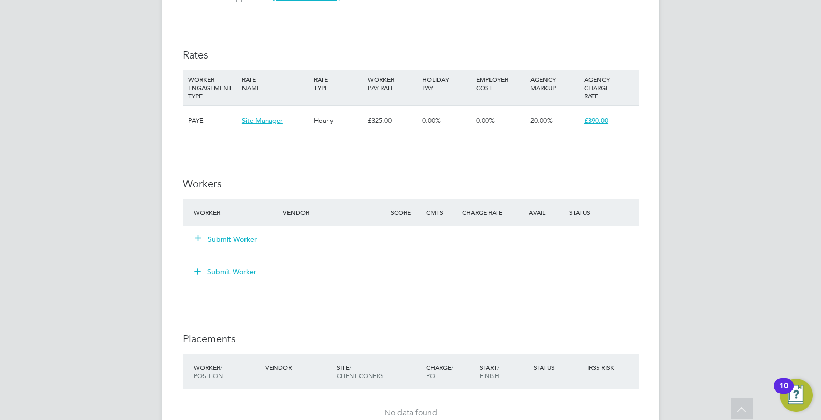
click at [234, 236] on button "Submit Worker" at bounding box center [226, 239] width 62 height 10
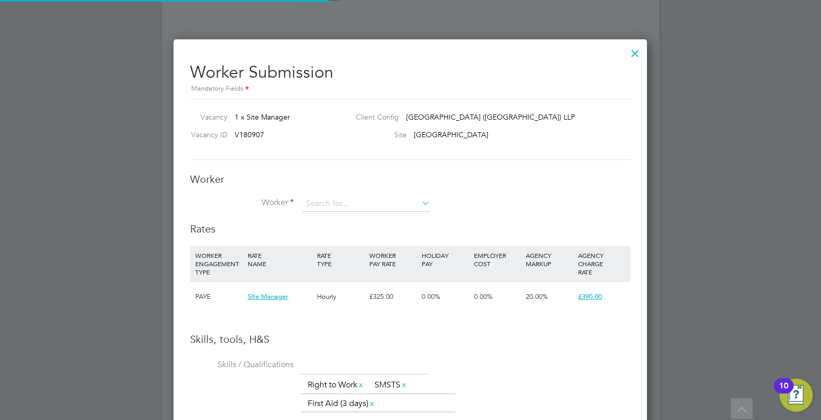
scroll to position [671, 474]
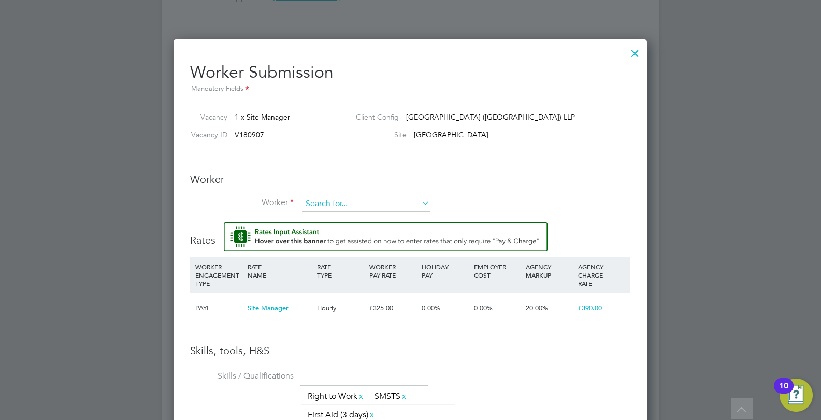
click at [323, 196] on input at bounding box center [366, 204] width 128 height 16
click at [337, 232] on li "Dari us Ivaskevicius (Skilled Careers 30)" at bounding box center [369, 233] width 135 height 14
type input "[PERSON_NAME] (Skilled Careers 30)"
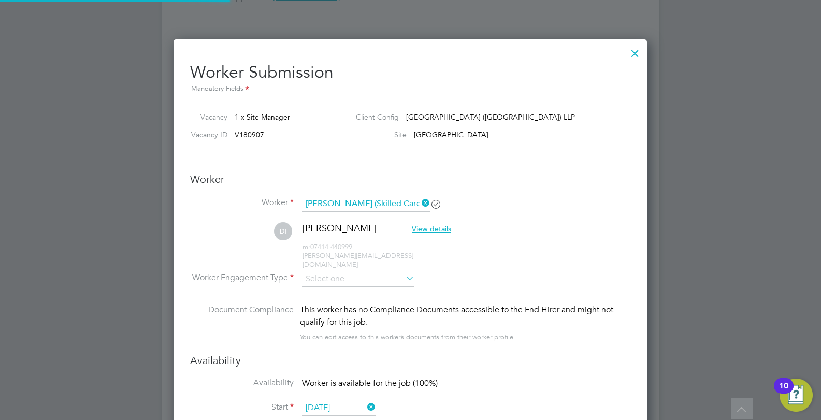
scroll to position [5, 5]
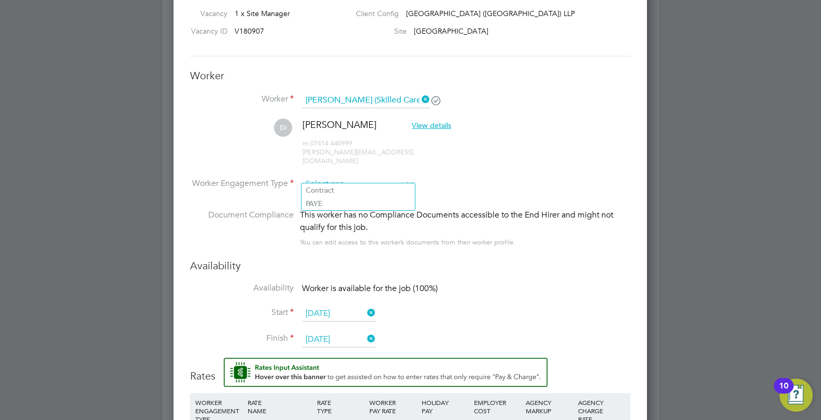
click at [313, 177] on input at bounding box center [358, 185] width 112 height 16
click at [319, 190] on li "Contract" at bounding box center [358, 189] width 113 height 13
type input "Contract"
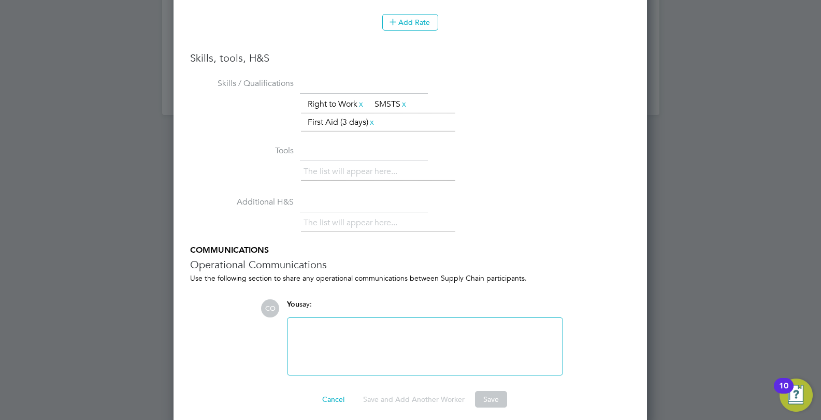
click at [493, 399] on button "Save" at bounding box center [491, 399] width 32 height 17
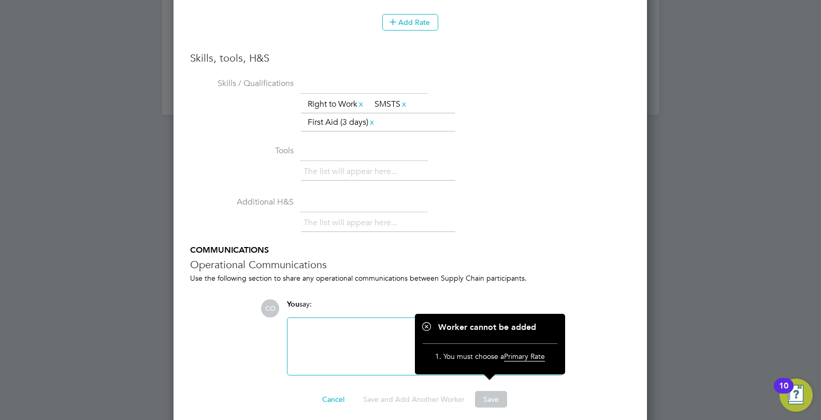
click at [545, 197] on li "Additional H&S The list will appear here..." at bounding box center [410, 219] width 440 height 51
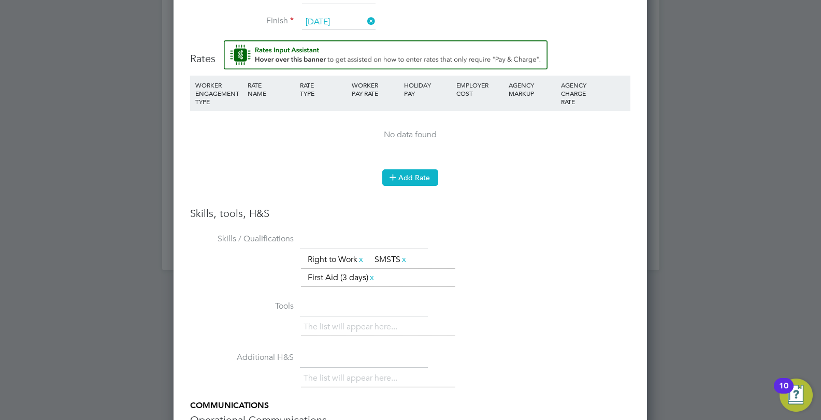
click at [406, 169] on button "Add Rate" at bounding box center [410, 177] width 56 height 17
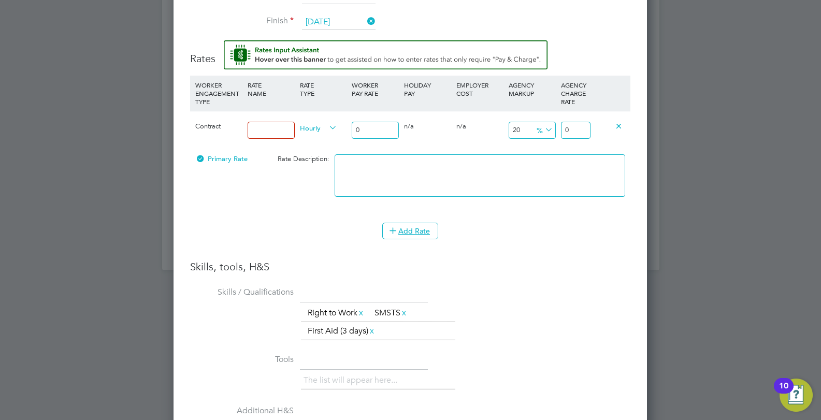
click at [270, 122] on input at bounding box center [271, 130] width 47 height 17
type input "Main"
click at [327, 121] on icon at bounding box center [327, 128] width 0 height 15
click at [325, 122] on span "Hourly" at bounding box center [318, 127] width 37 height 11
click at [320, 143] on li "DAILY" at bounding box center [318, 143] width 45 height 13
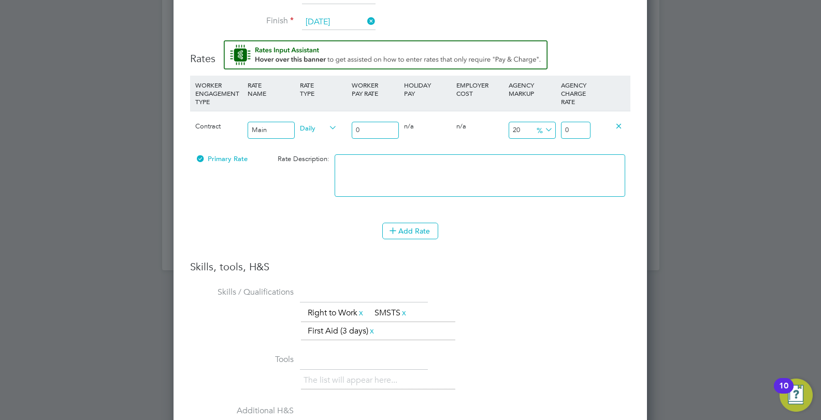
click at [365, 122] on input "0" at bounding box center [375, 130] width 47 height 17
type input "3"
type input "3.6"
type input "32"
type input "38.4"
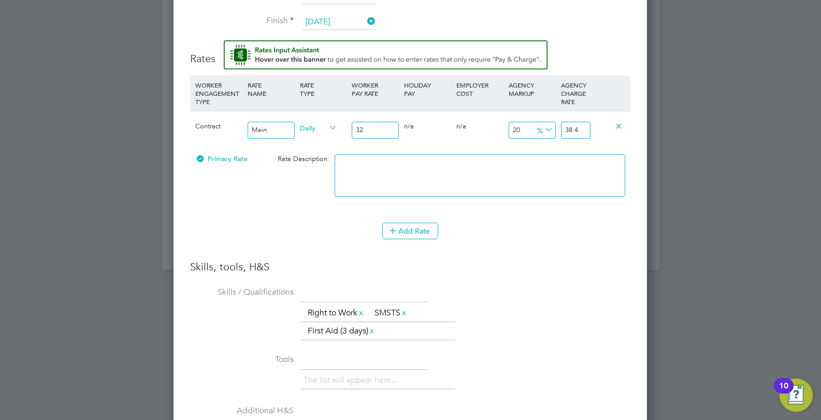
type input "325"
type input "390"
type input "325"
click at [491, 260] on h3 "Skills, tools, H&S" at bounding box center [410, 266] width 440 height 13
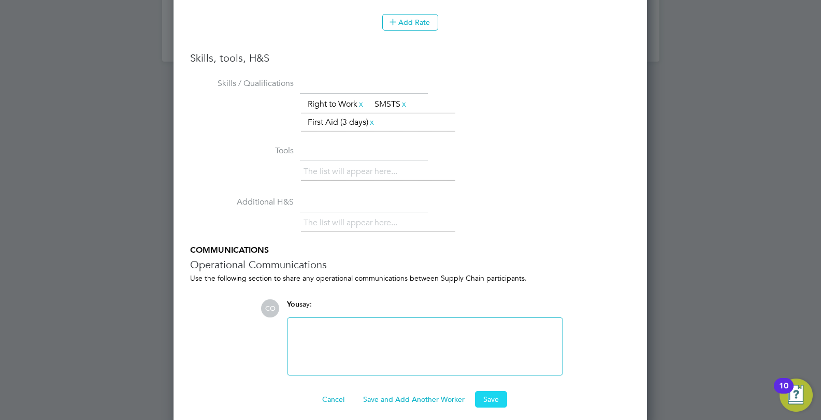
click at [486, 393] on button "Save" at bounding box center [491, 399] width 32 height 17
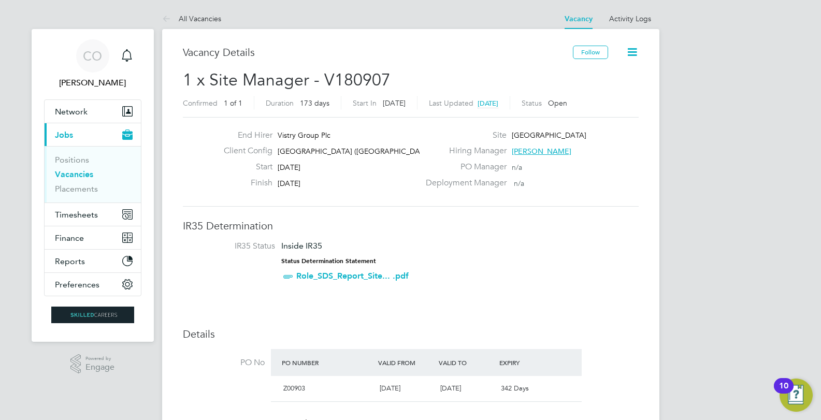
click at [628, 54] on icon at bounding box center [632, 52] width 13 height 13
click at [611, 176] on div "PO Manager n/a" at bounding box center [531, 170] width 223 height 16
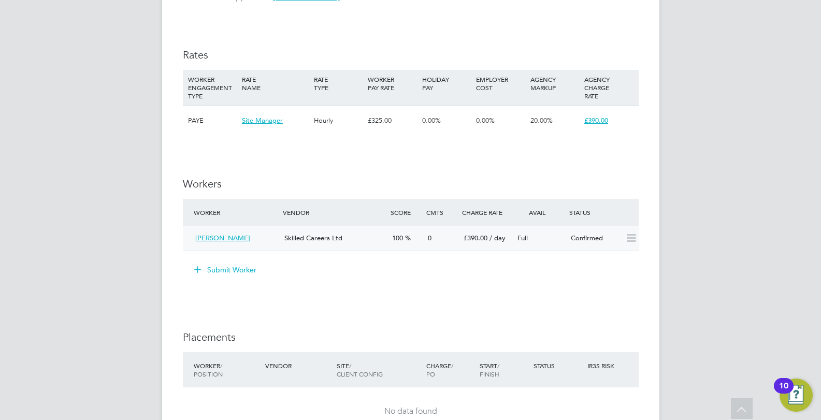
click at [625, 237] on icon at bounding box center [631, 238] width 13 height 8
click at [632, 241] on icon at bounding box center [631, 238] width 13 height 8
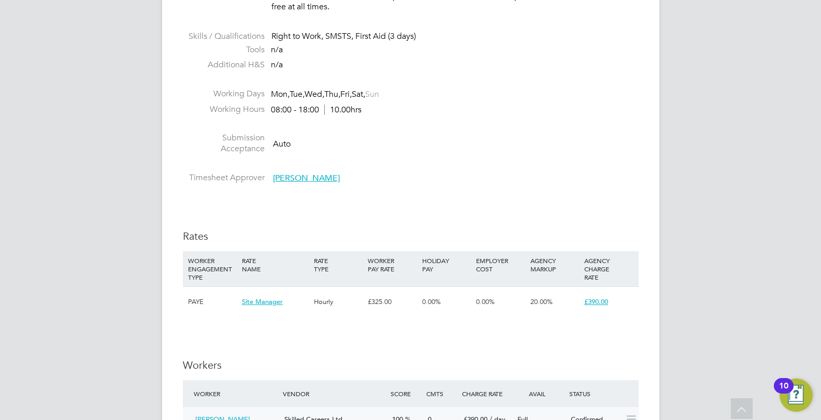
click at [601, 303] on span "£390.00" at bounding box center [596, 301] width 24 height 9
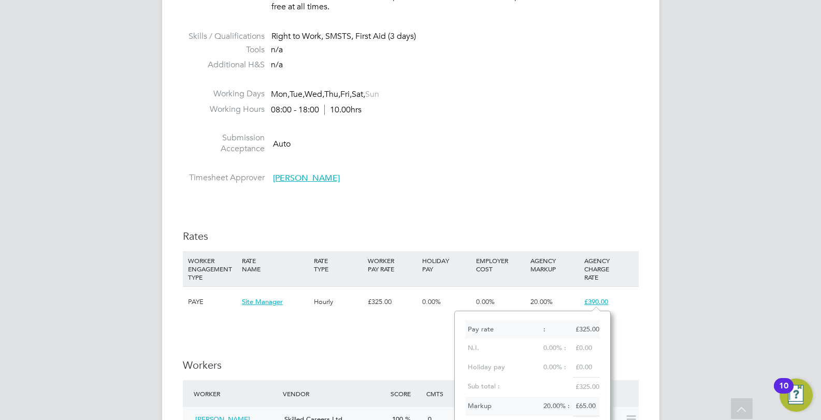
drag, startPoint x: 388, startPoint y: 335, endPoint x: 407, endPoint y: 334, distance: 18.7
click at [393, 336] on div "IR35 Determination IR35 Status Inside IR35 Status Determination Statement Role_…" at bounding box center [411, 185] width 456 height 1331
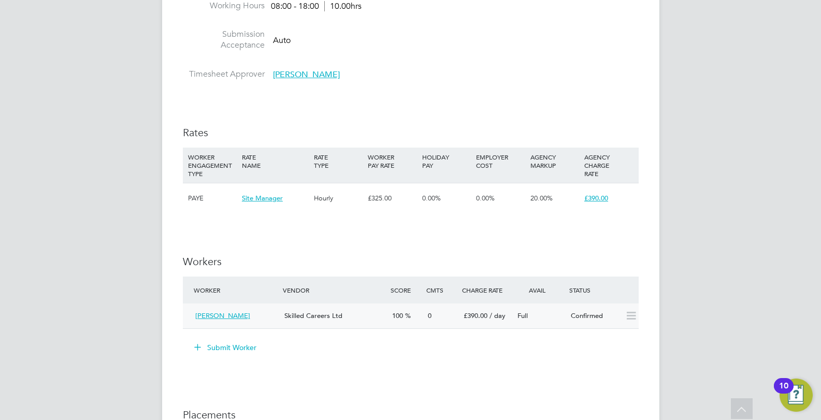
click at [587, 317] on div "Confirmed" at bounding box center [594, 316] width 54 height 17
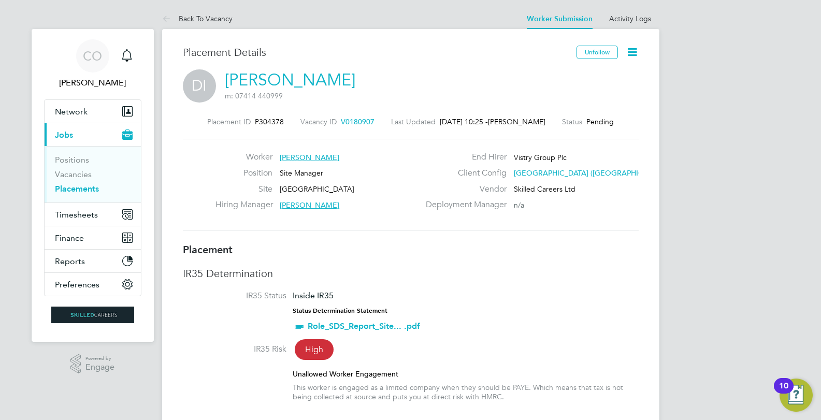
click at [631, 53] on icon at bounding box center [632, 52] width 13 height 13
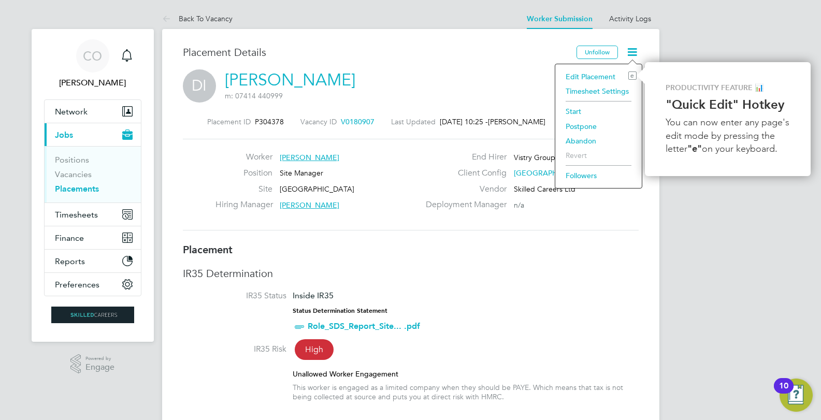
click at [584, 108] on li "Start" at bounding box center [599, 111] width 76 height 15
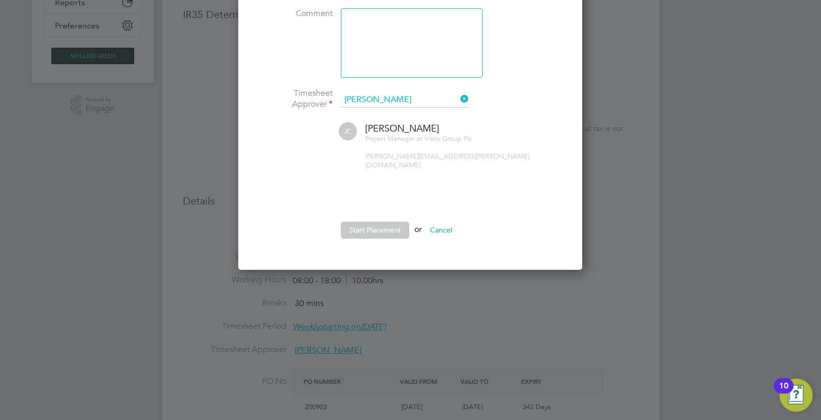
click at [381, 223] on button "Start Placement" at bounding box center [375, 230] width 68 height 17
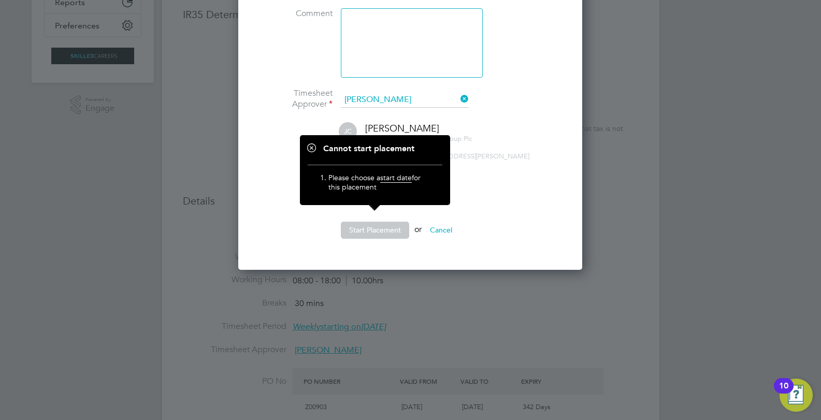
click at [364, 230] on li "Start Placement or Cancel" at bounding box center [410, 235] width 311 height 27
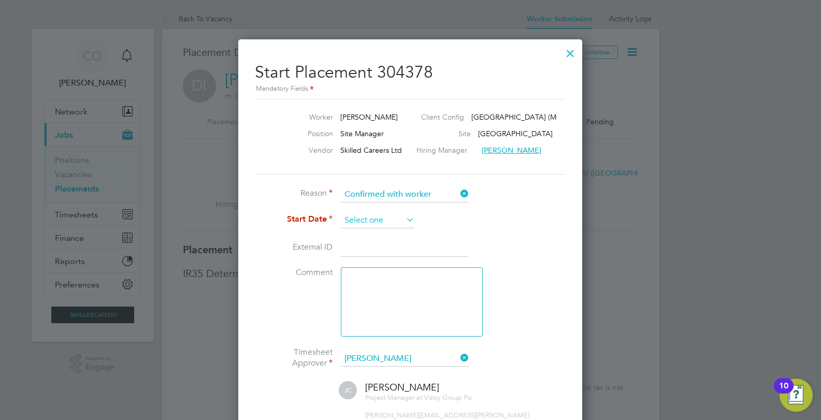
click at [361, 218] on input at bounding box center [378, 221] width 74 height 16
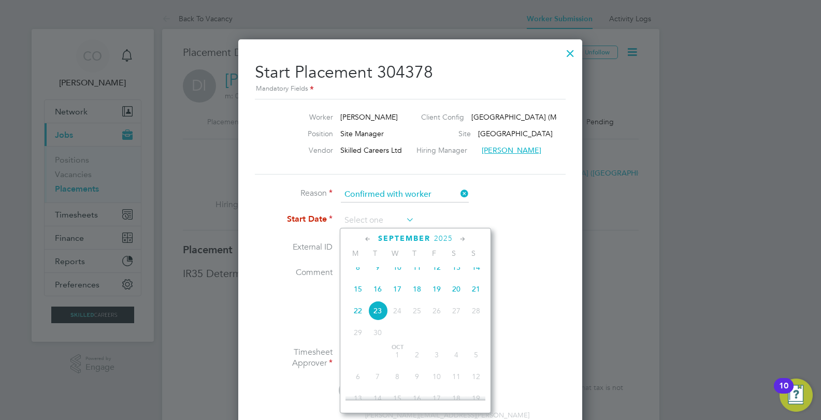
click at [361, 298] on span "15" at bounding box center [358, 289] width 20 height 20
type input "[DATE]"
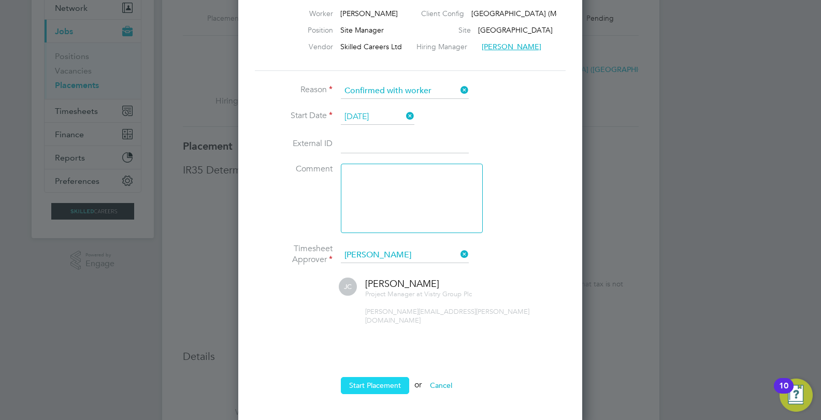
click at [391, 377] on button "Start Placement" at bounding box center [375, 385] width 68 height 17
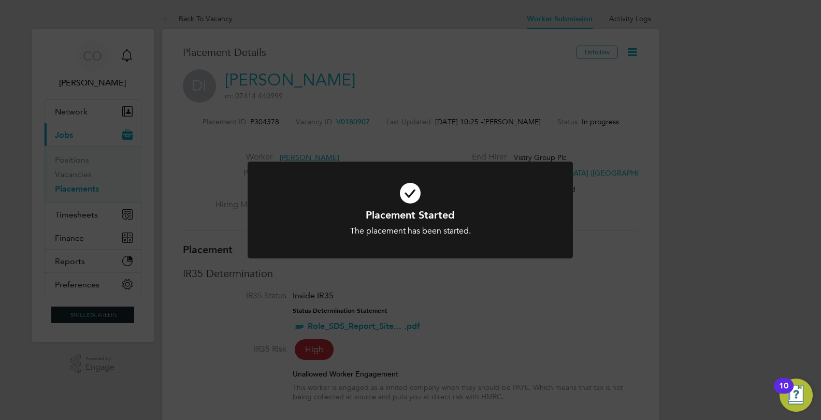
click at [558, 271] on div "Placement Started The placement has been started. Cancel Okay" at bounding box center [410, 210] width 821 height 420
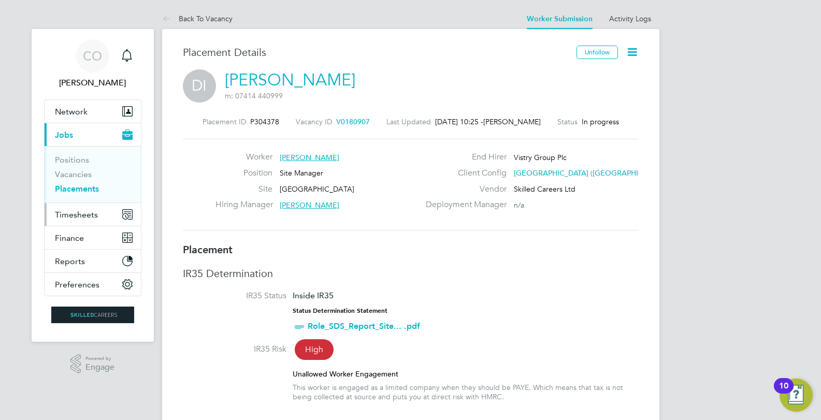
click at [74, 216] on span "Timesheets" at bounding box center [76, 215] width 43 height 10
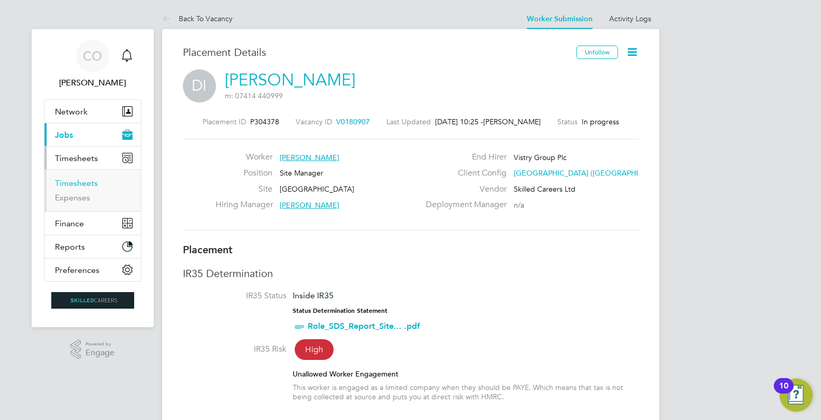
click at [78, 186] on link "Timesheets" at bounding box center [76, 183] width 43 height 10
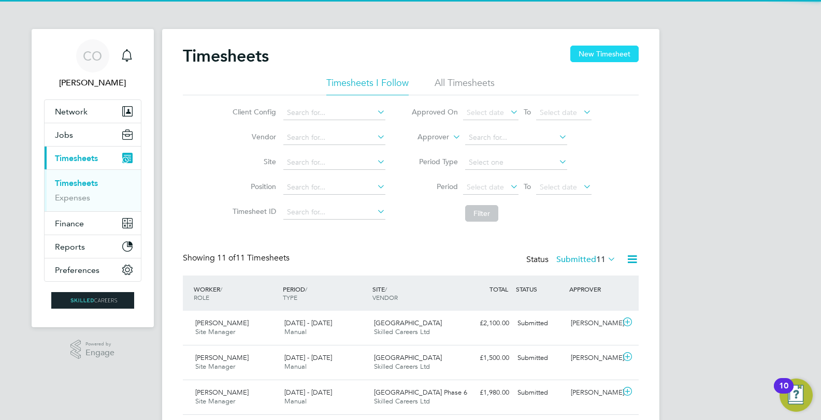
click at [607, 54] on button "New Timesheet" at bounding box center [604, 54] width 68 height 17
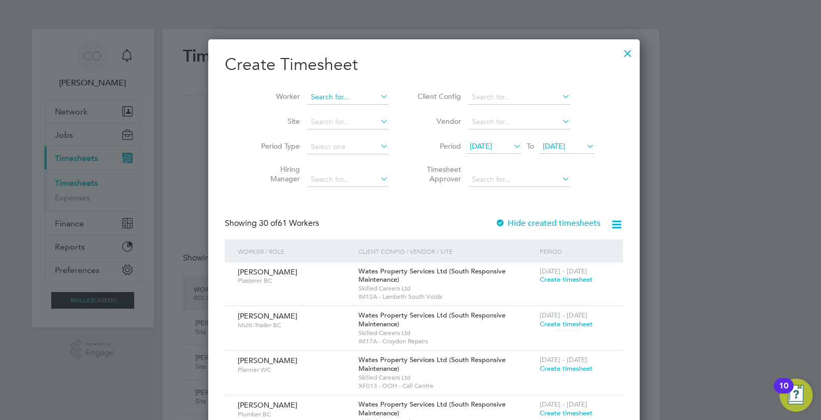
click at [322, 96] on input at bounding box center [347, 97] width 81 height 15
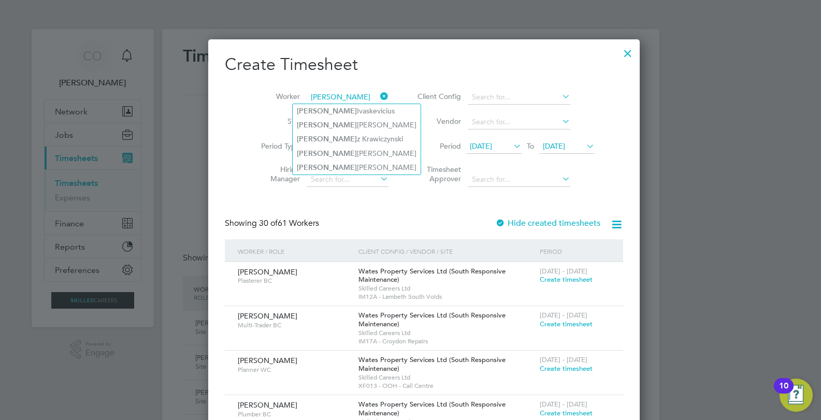
click at [328, 103] on input "[PERSON_NAME]" at bounding box center [347, 97] width 81 height 15
click at [328, 108] on li "[PERSON_NAME]" at bounding box center [357, 111] width 128 height 14
type input "[PERSON_NAME]"
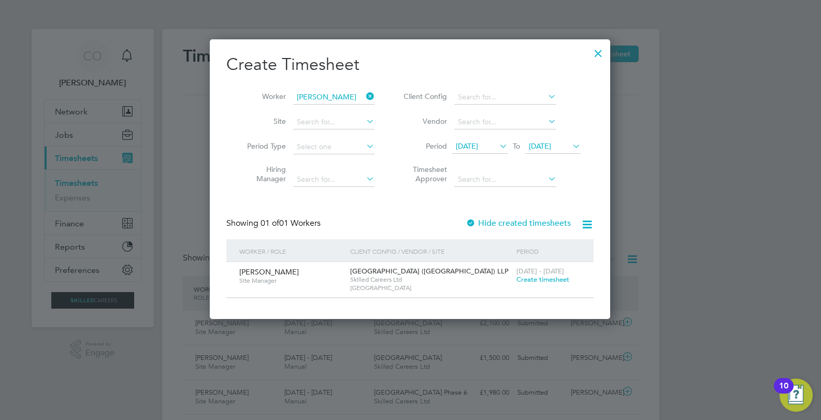
click at [523, 279] on span "Create timesheet" at bounding box center [543, 279] width 53 height 9
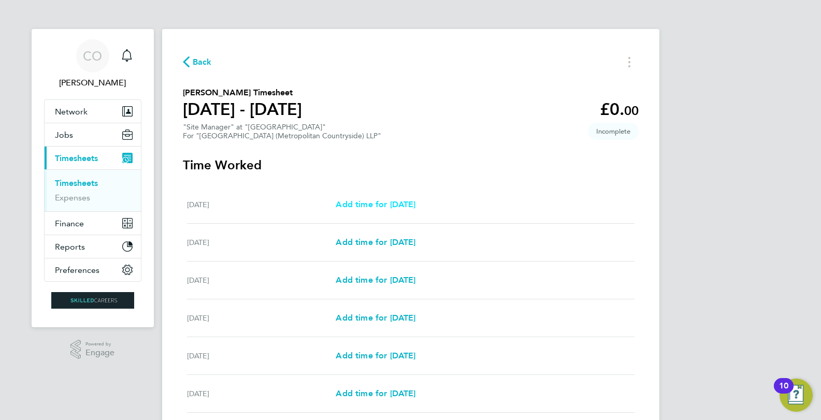
click at [408, 200] on span "Add time for [DATE]" at bounding box center [376, 204] width 80 height 10
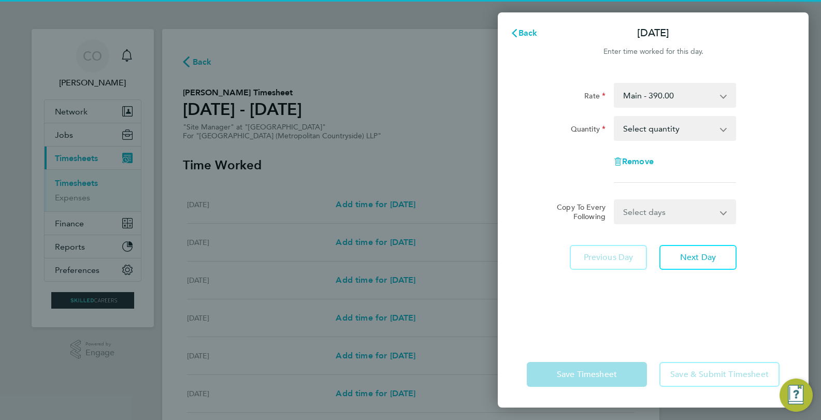
click at [650, 128] on select "Select quantity 0.5 1" at bounding box center [669, 128] width 108 height 23
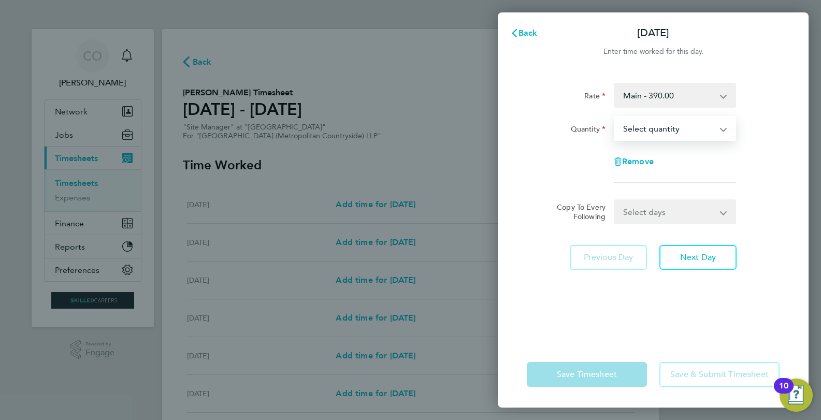
select select "1"
click at [615, 117] on select "Select quantity 0.5 1" at bounding box center [669, 128] width 108 height 23
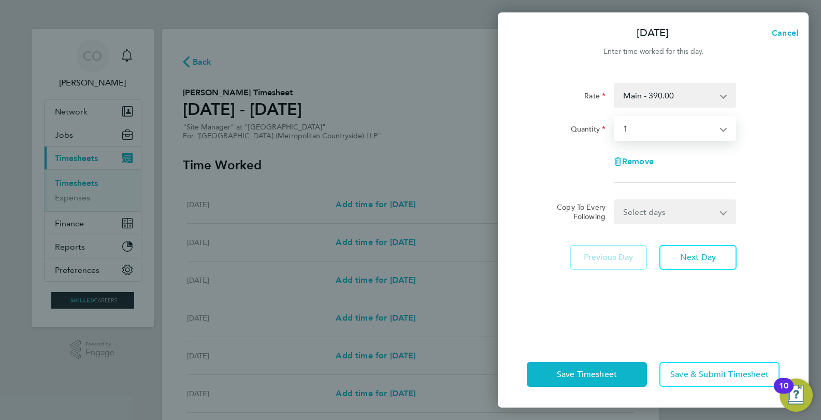
click at [648, 209] on select "Select days Day Weekday (Mon-Fri) Weekend (Sat-Sun) [DATE] [DATE] [DATE] [DATE]…" at bounding box center [669, 211] width 109 height 23
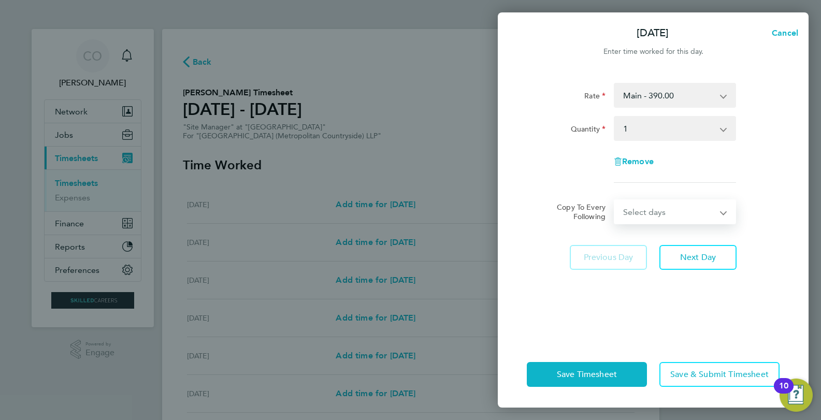
select select "WEEKDAY"
click at [615, 200] on select "Select days Day Weekday (Mon-Fri) Weekend (Sat-Sun) [DATE] [DATE] [DATE] [DATE]…" at bounding box center [669, 211] width 109 height 23
select select "[DATE]"
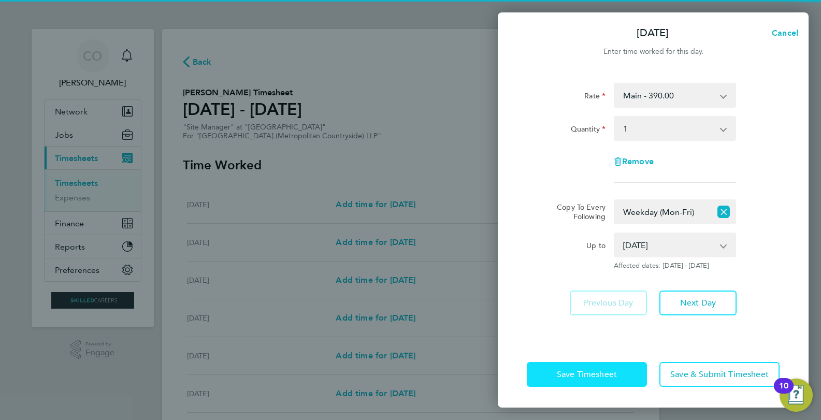
click at [615, 370] on span "Save Timesheet" at bounding box center [587, 374] width 60 height 10
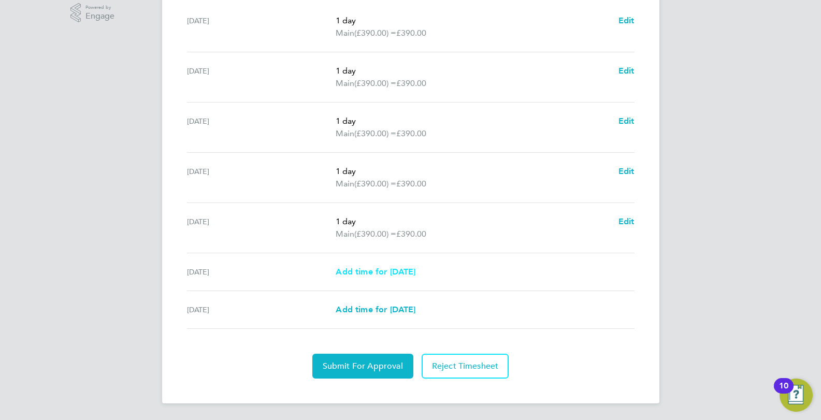
click at [401, 270] on span "Add time for [DATE]" at bounding box center [376, 272] width 80 height 10
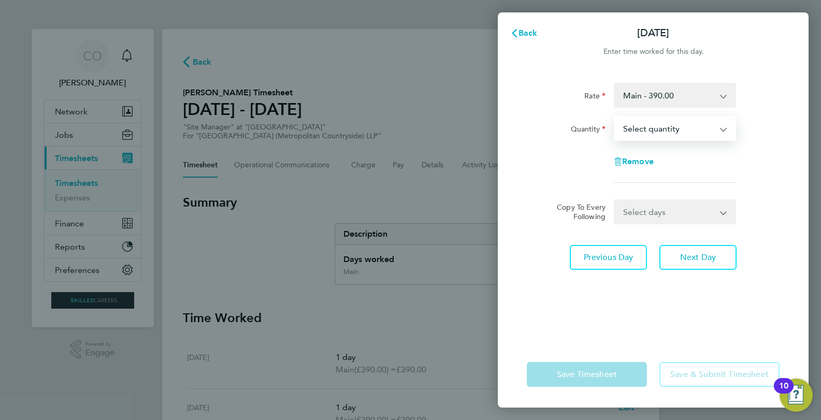
drag, startPoint x: 679, startPoint y: 127, endPoint x: 677, endPoint y: 138, distance: 11.5
click at [679, 127] on select "Select quantity 0.5 1" at bounding box center [669, 128] width 108 height 23
select select "1"
click at [615, 117] on select "Select quantity 0.5 1" at bounding box center [669, 128] width 108 height 23
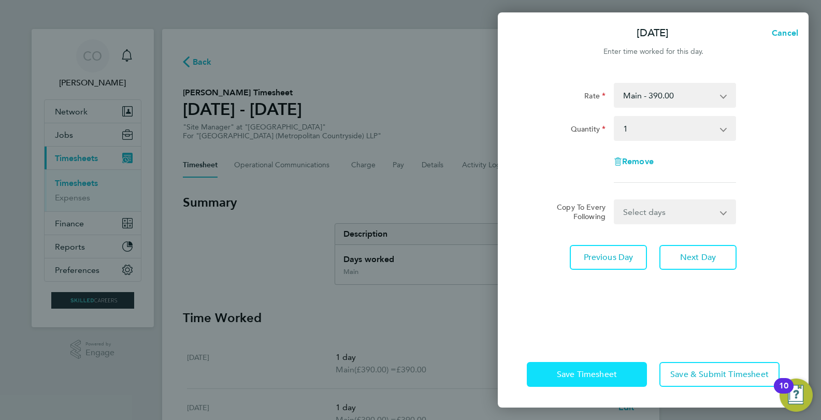
click at [607, 368] on button "Save Timesheet" at bounding box center [587, 374] width 120 height 25
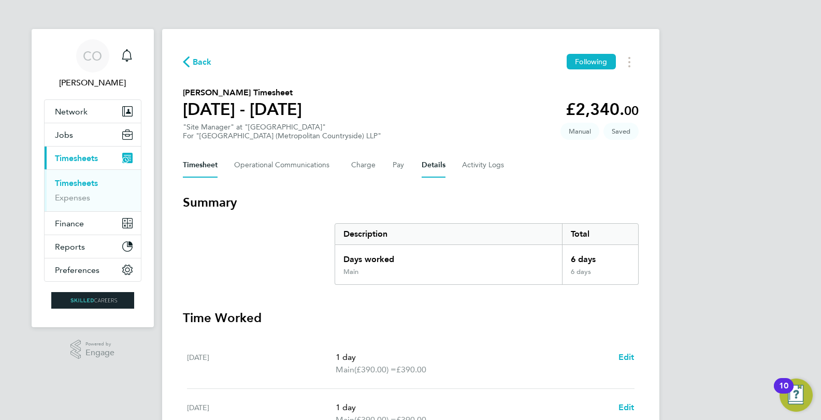
click at [425, 160] on button "Details" at bounding box center [434, 165] width 24 height 25
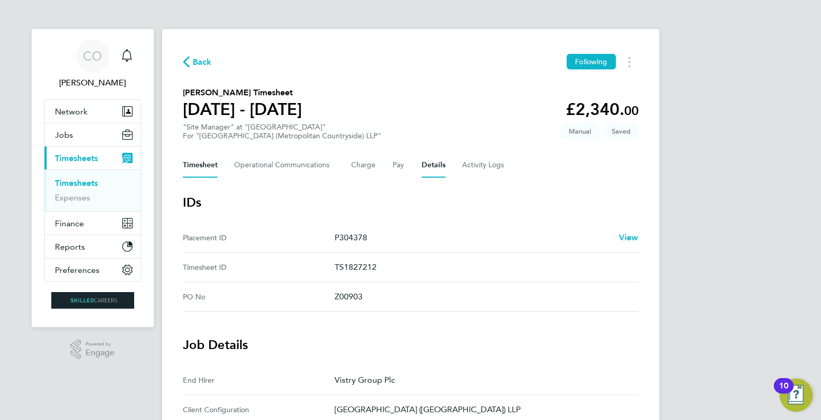
click at [200, 168] on button "Timesheet" at bounding box center [200, 165] width 35 height 25
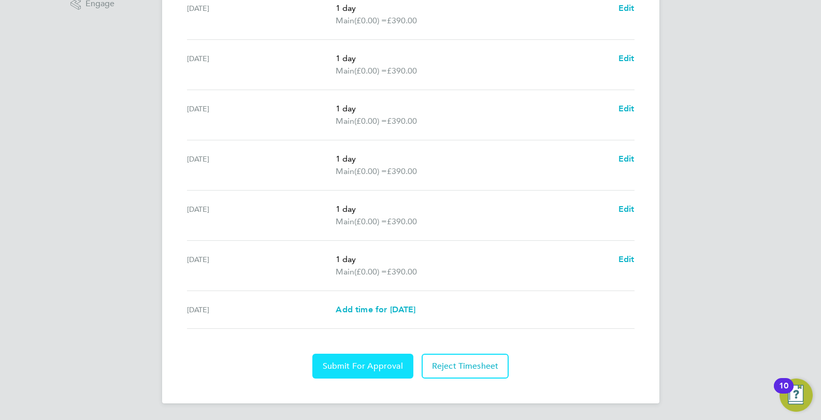
click at [364, 365] on span "Submit For Approval" at bounding box center [363, 366] width 80 height 10
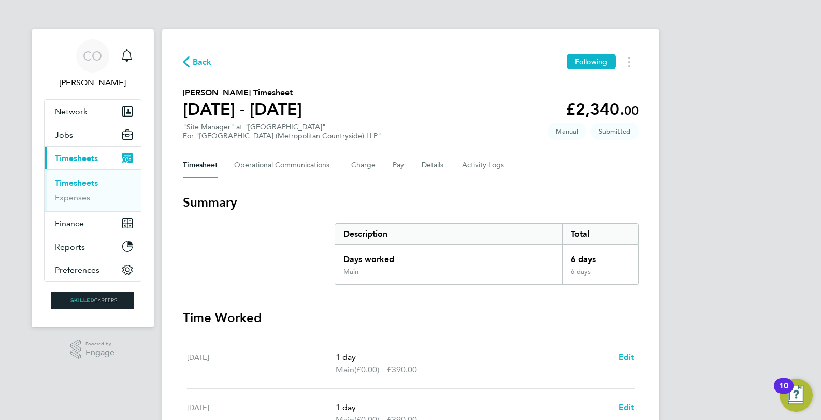
click at [194, 59] on span "Back" at bounding box center [202, 62] width 19 height 12
